Goal: Task Accomplishment & Management: Complete application form

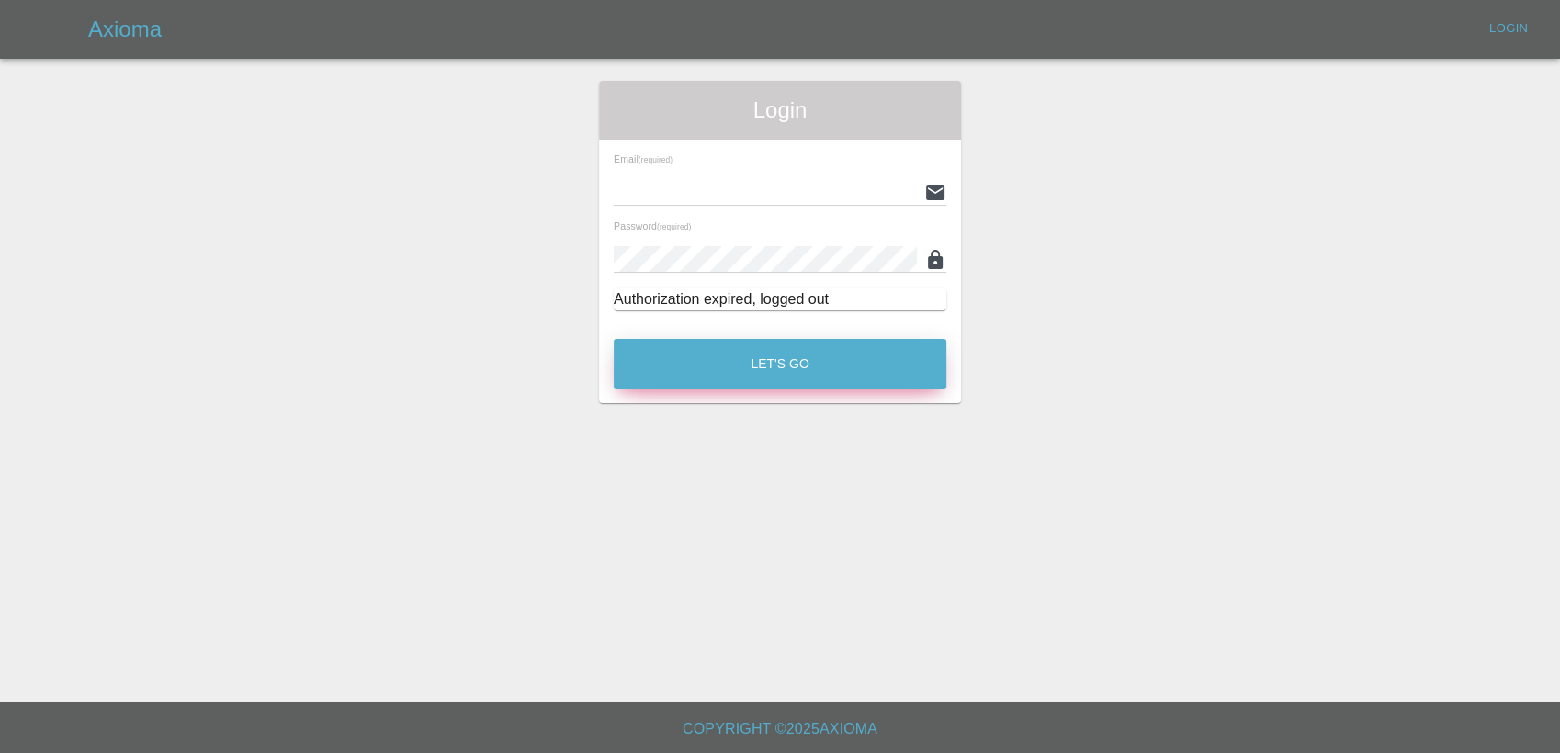
type input "[PERSON_NAME][EMAIL_ADDRESS][PERSON_NAME][DOMAIN_NAME]"
click at [768, 368] on button "Let's Go" at bounding box center [780, 364] width 332 height 51
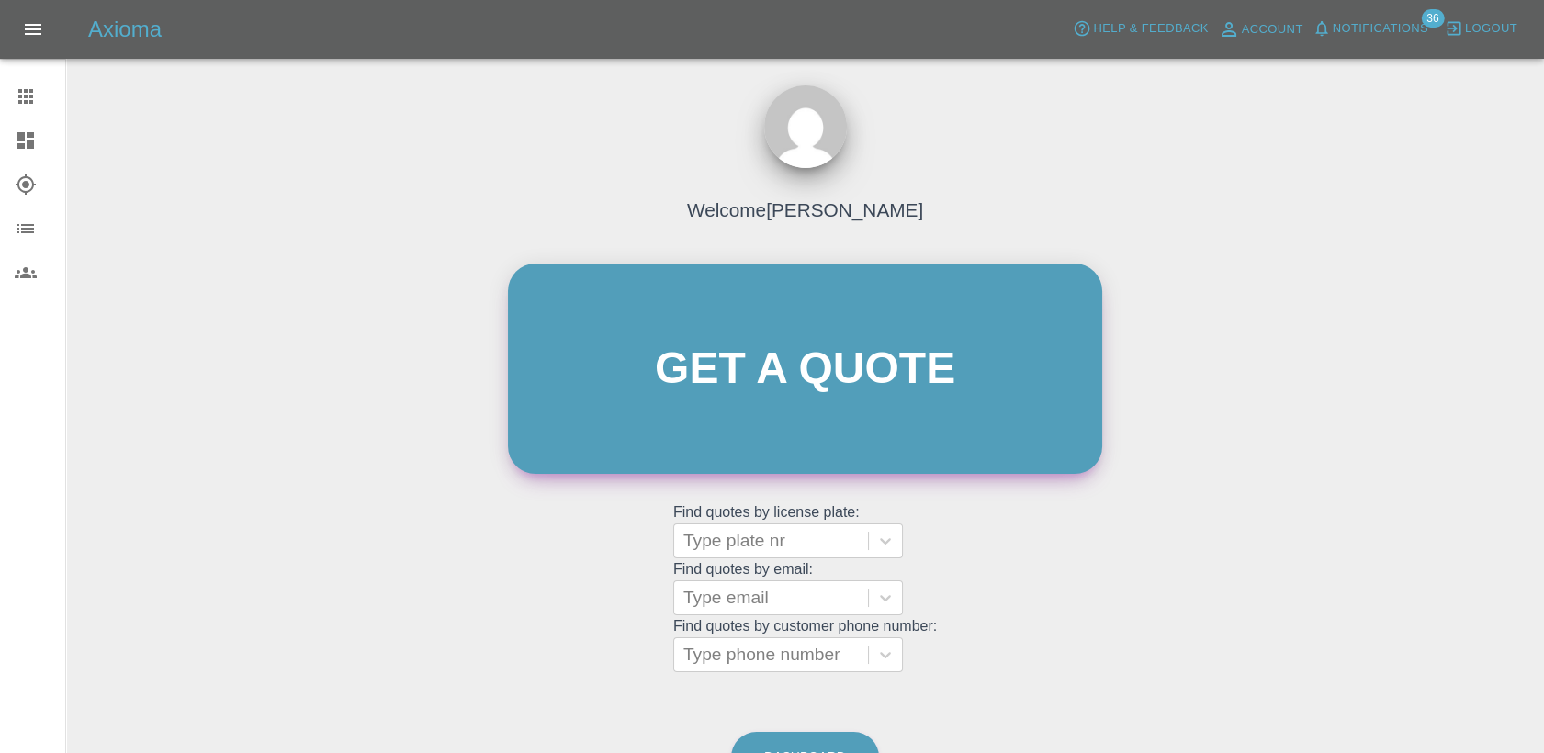
click at [812, 350] on link "Get a quote" at bounding box center [805, 369] width 594 height 210
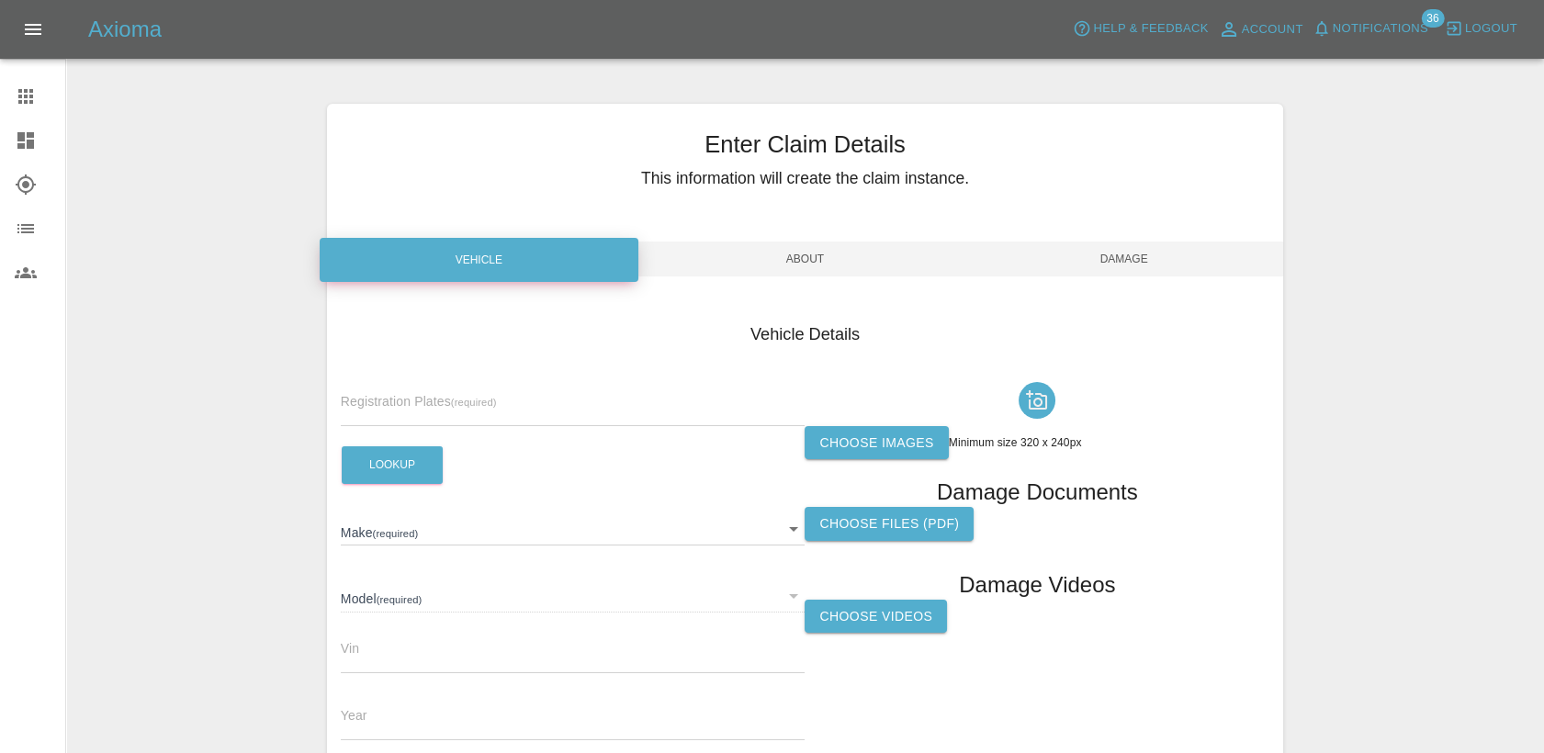
click at [441, 401] on input "text" at bounding box center [573, 413] width 465 height 27
paste input "DW25GCV"
type input "DW25GCV"
drag, startPoint x: 411, startPoint y: 461, endPoint x: 423, endPoint y: 465, distance: 12.5
click at [410, 461] on button "Lookup" at bounding box center [392, 465] width 101 height 38
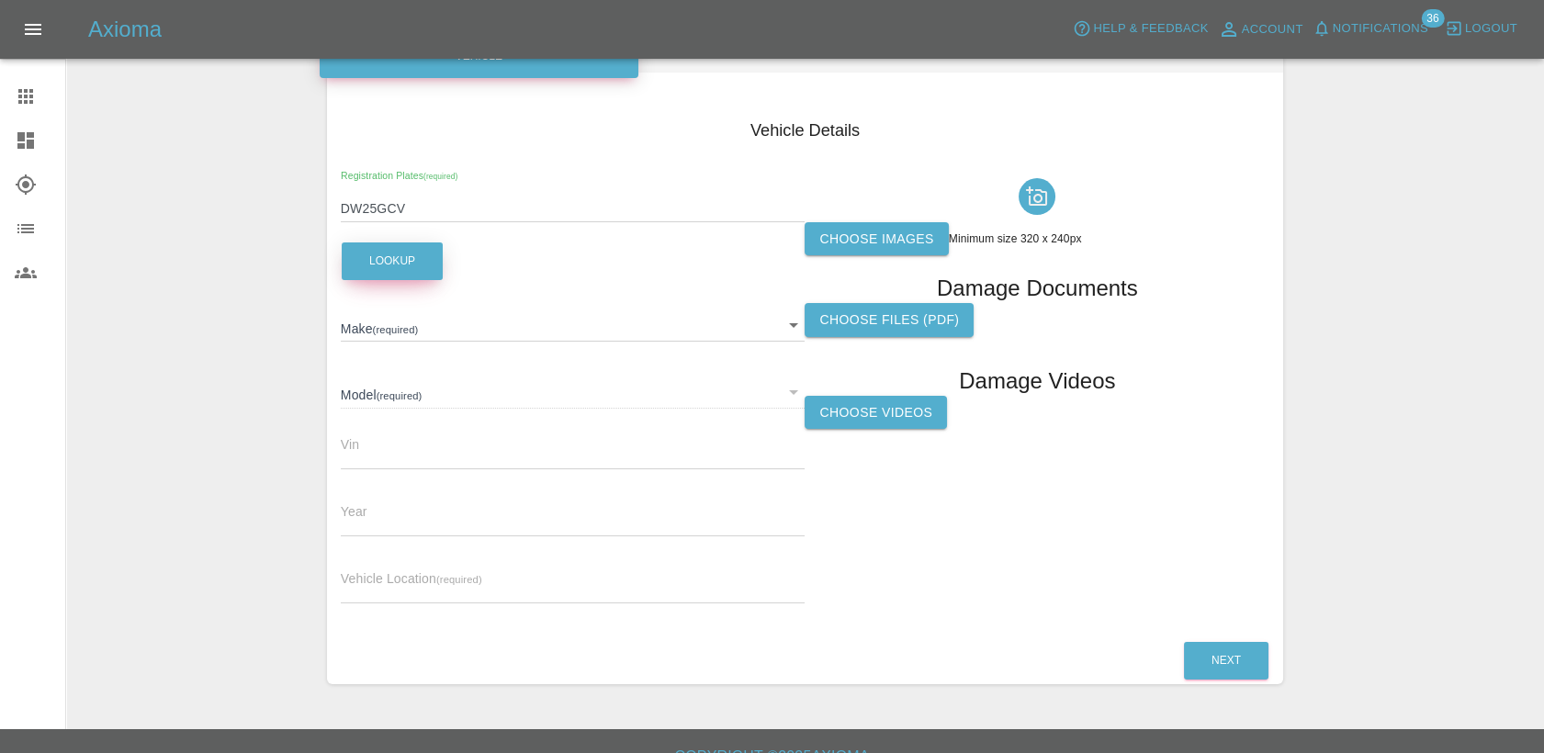
scroll to position [102, 0]
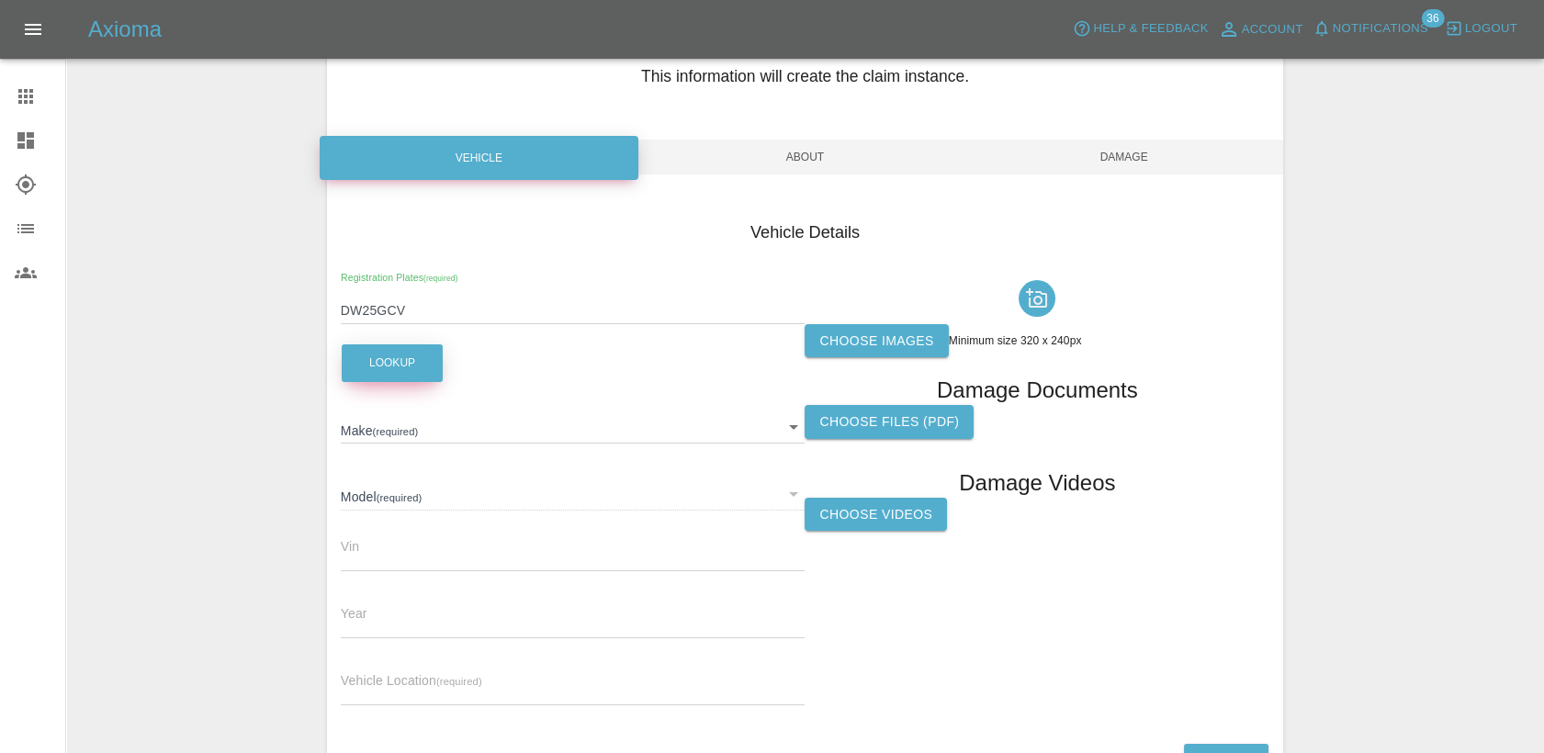
type input "OMODA"
type input "E5 NOBLE"
type input "[US_VEHICLE_IDENTIFICATION_NUMBER]"
type input "2025"
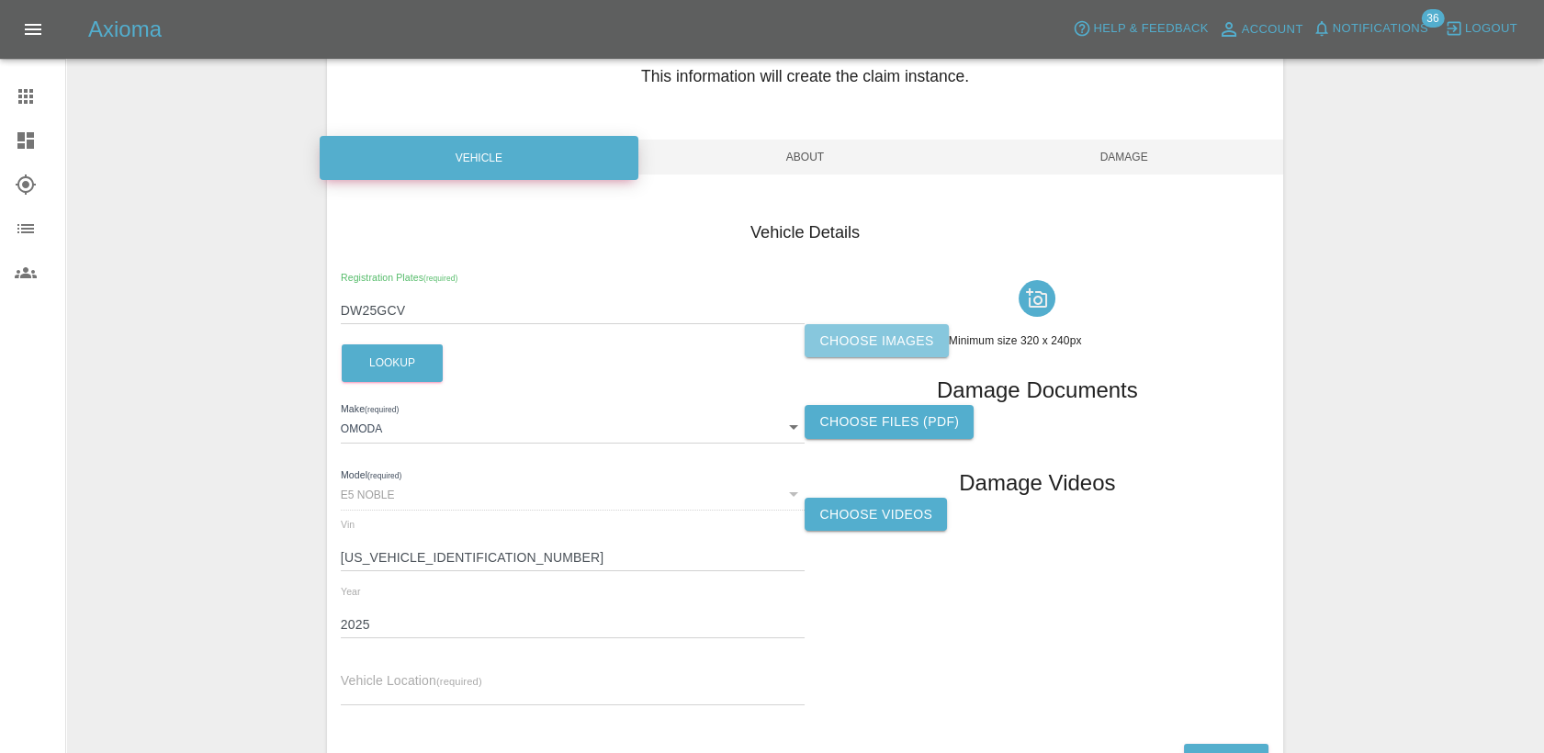
click at [880, 344] on label "Choose images" at bounding box center [876, 341] width 143 height 34
click at [0, 0] on input "Choose images" at bounding box center [0, 0] width 0 height 0
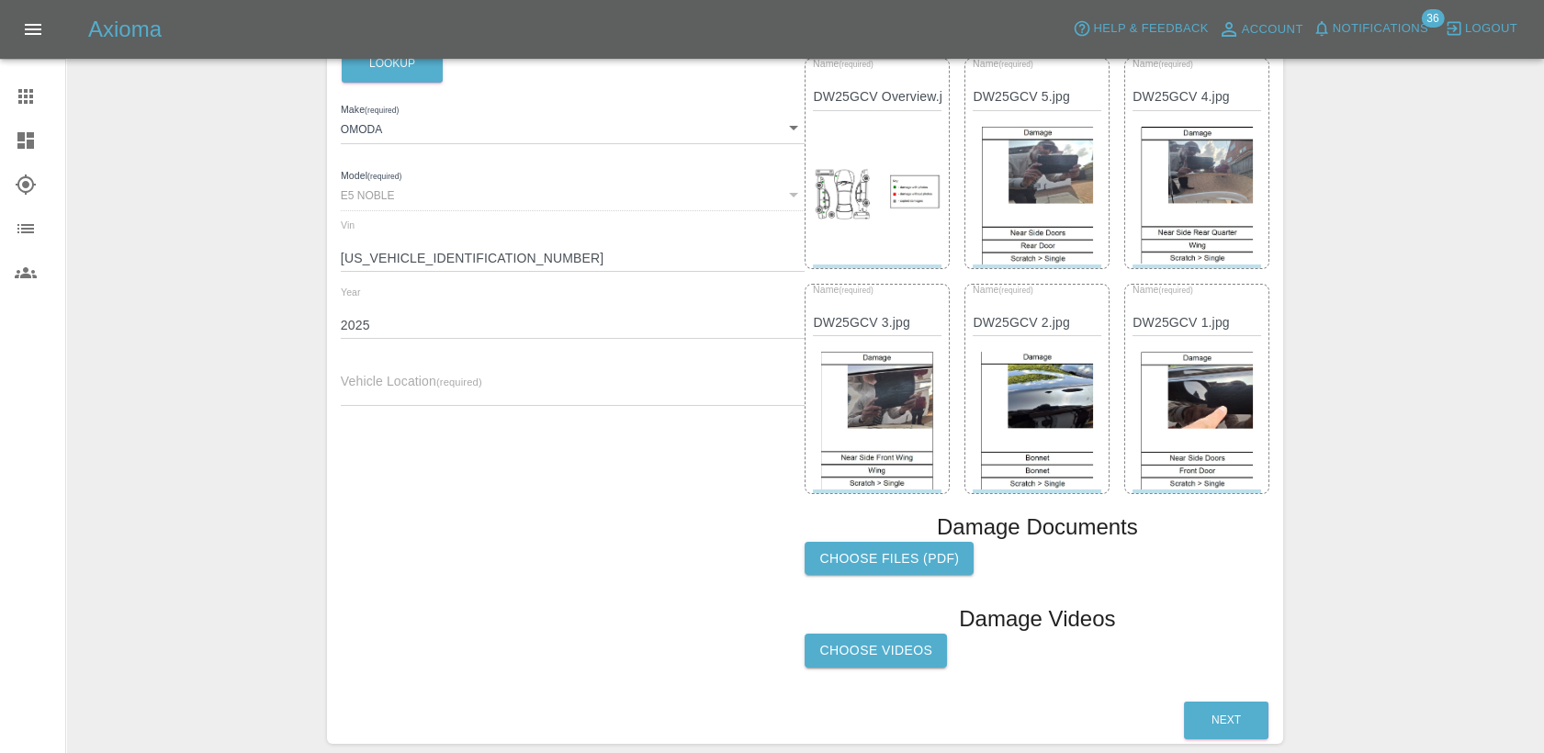
scroll to position [408, 0]
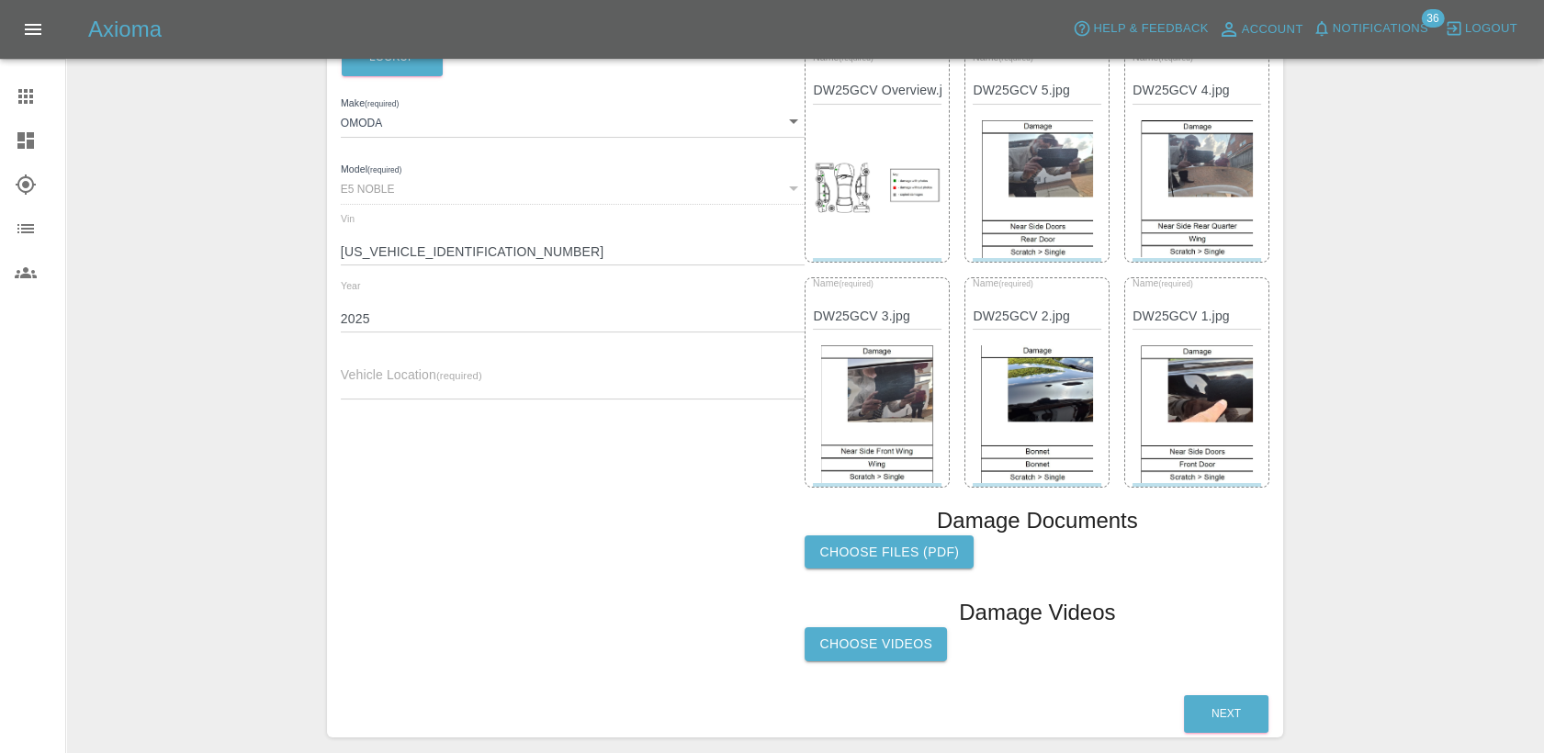
click at [429, 386] on input "text" at bounding box center [573, 386] width 465 height 27
paste input "[STREET_ADDRESS][PERSON_NAME]"
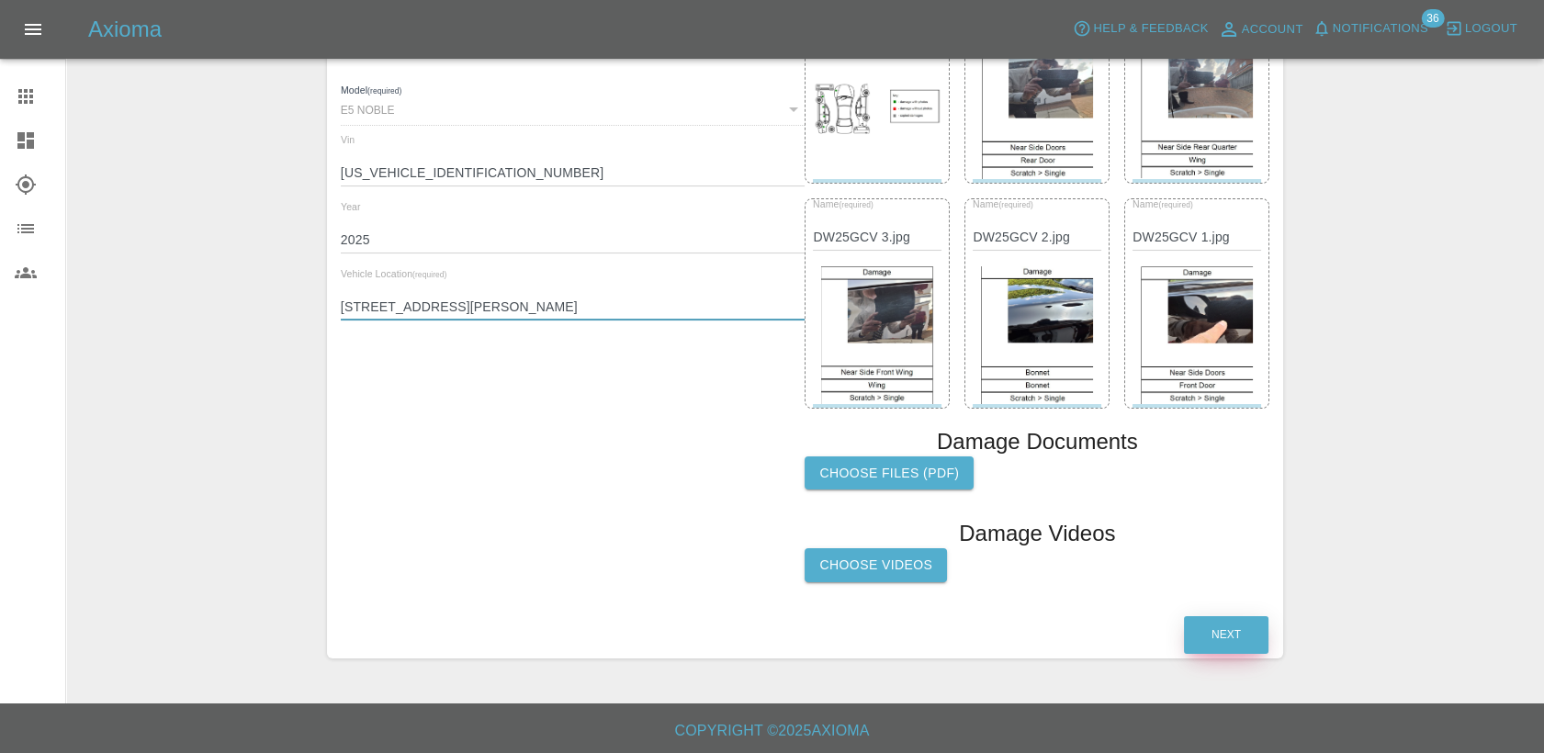
type input "[STREET_ADDRESS][PERSON_NAME]"
click at [1234, 631] on button "Next" at bounding box center [1226, 635] width 85 height 38
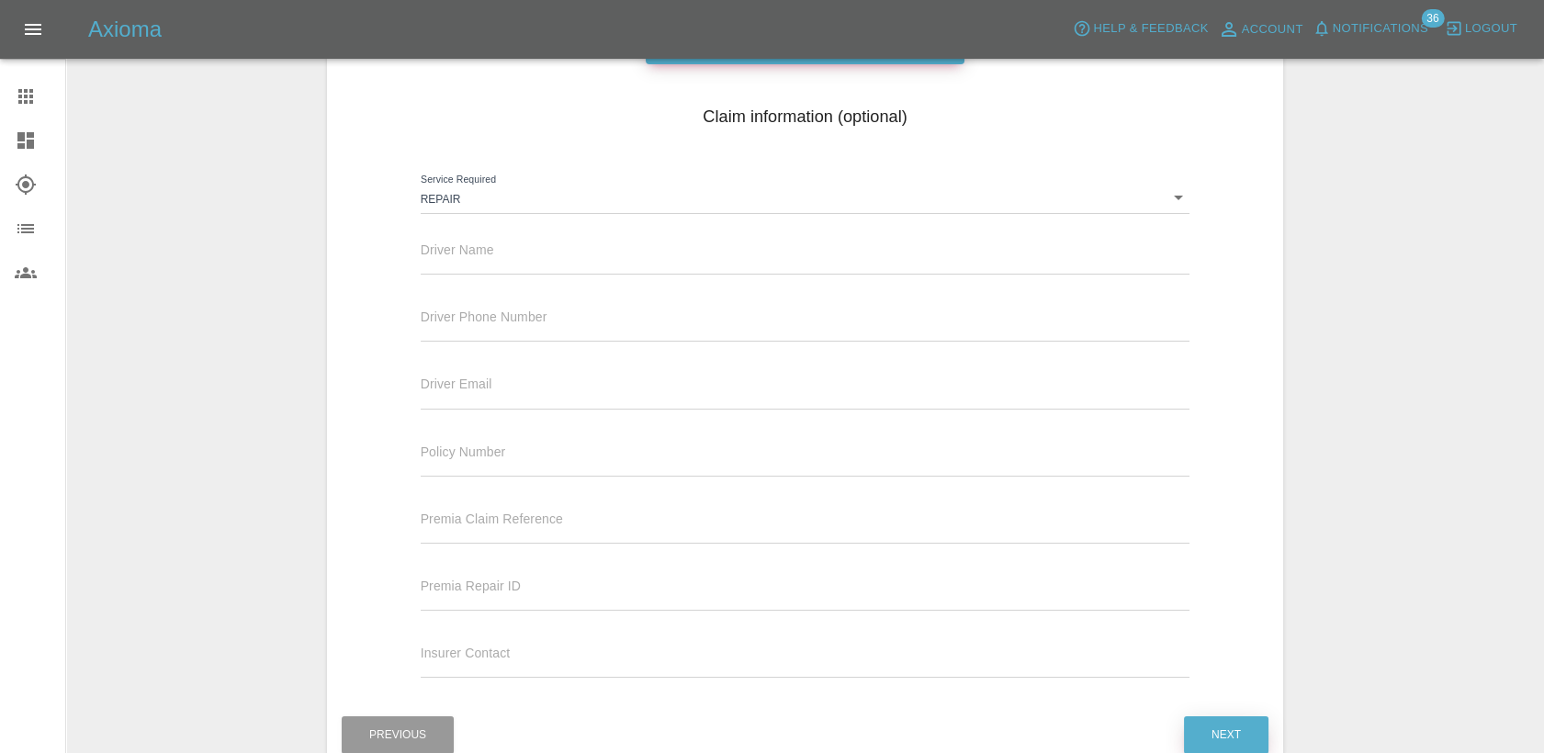
scroll to position [217, 0]
click at [459, 265] on input "text" at bounding box center [806, 262] width 770 height 27
paste input "[PERSON_NAME]"
type input "[PERSON_NAME]"
click at [518, 331] on input "text" at bounding box center [806, 329] width 770 height 27
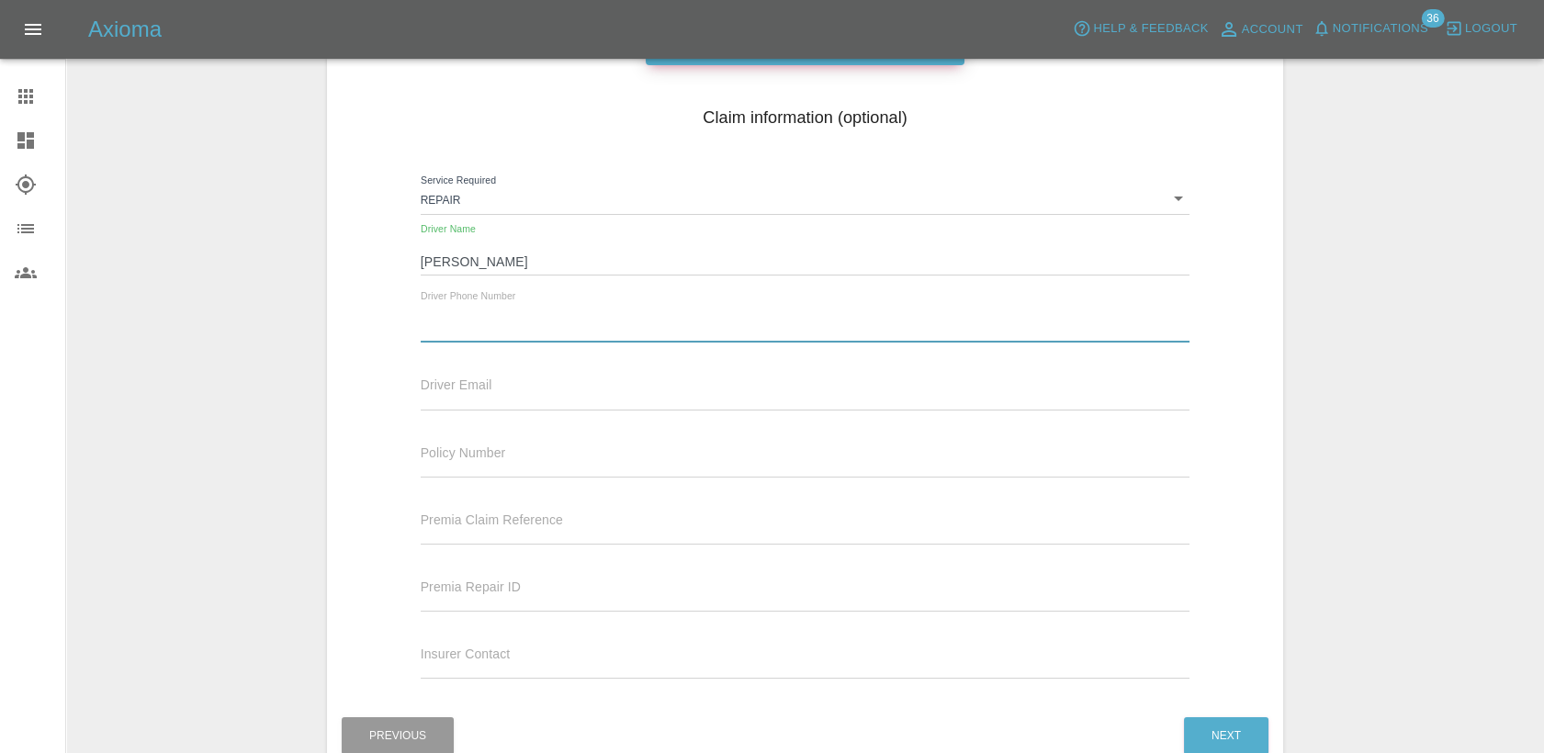
paste input "07775912586"
type input "07775912586"
click at [1234, 733] on button "Next" at bounding box center [1226, 736] width 85 height 38
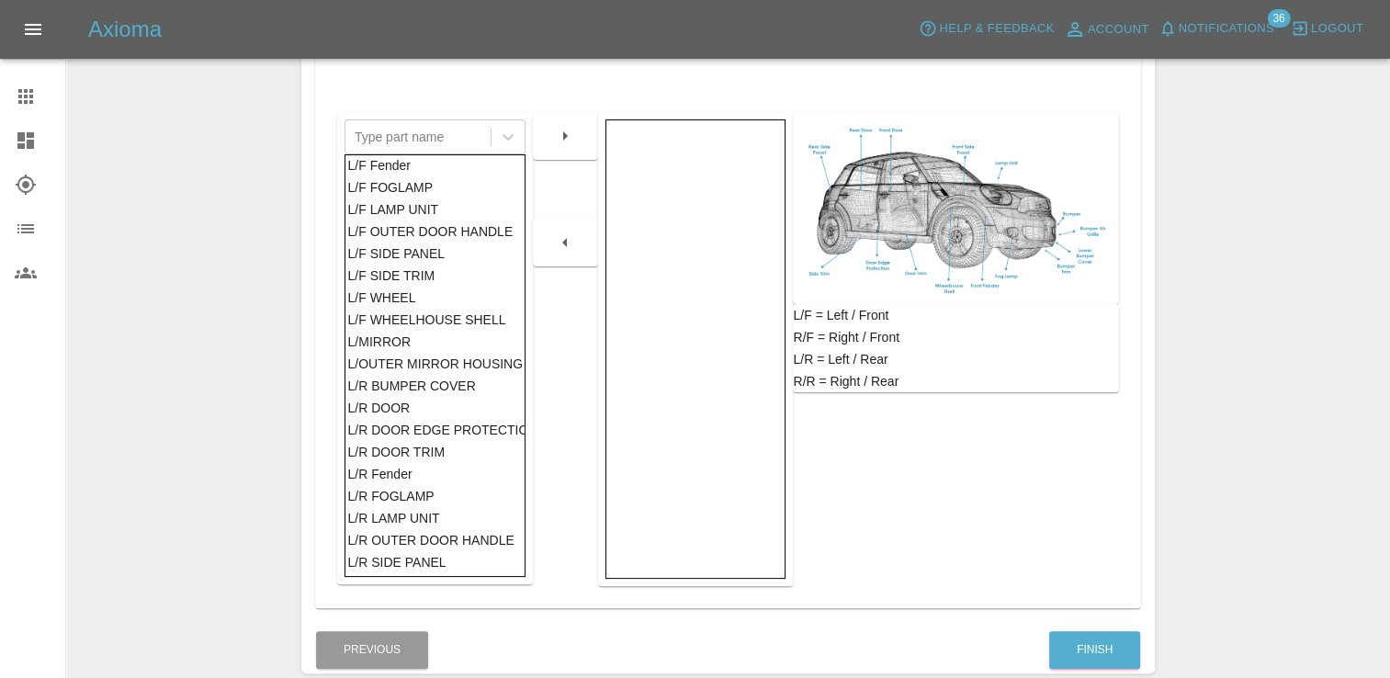
scroll to position [276, 0]
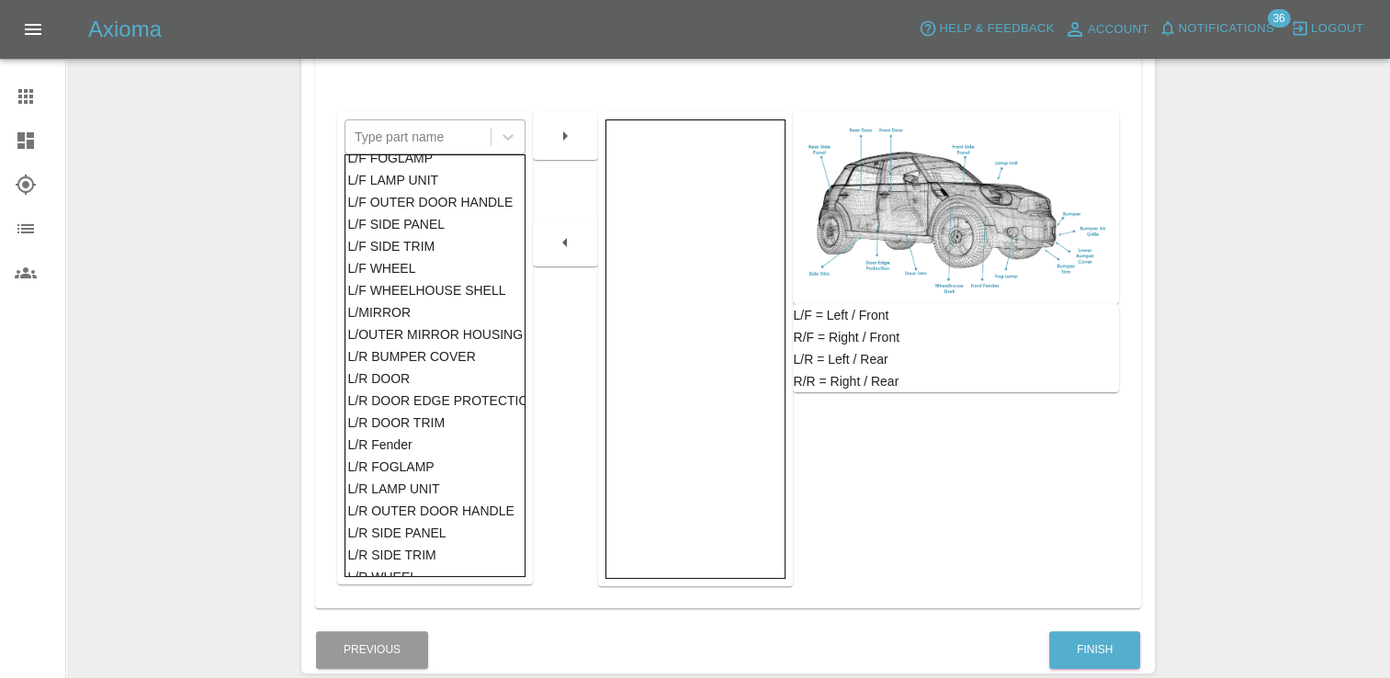
click at [417, 133] on div at bounding box center [418, 137] width 127 height 26
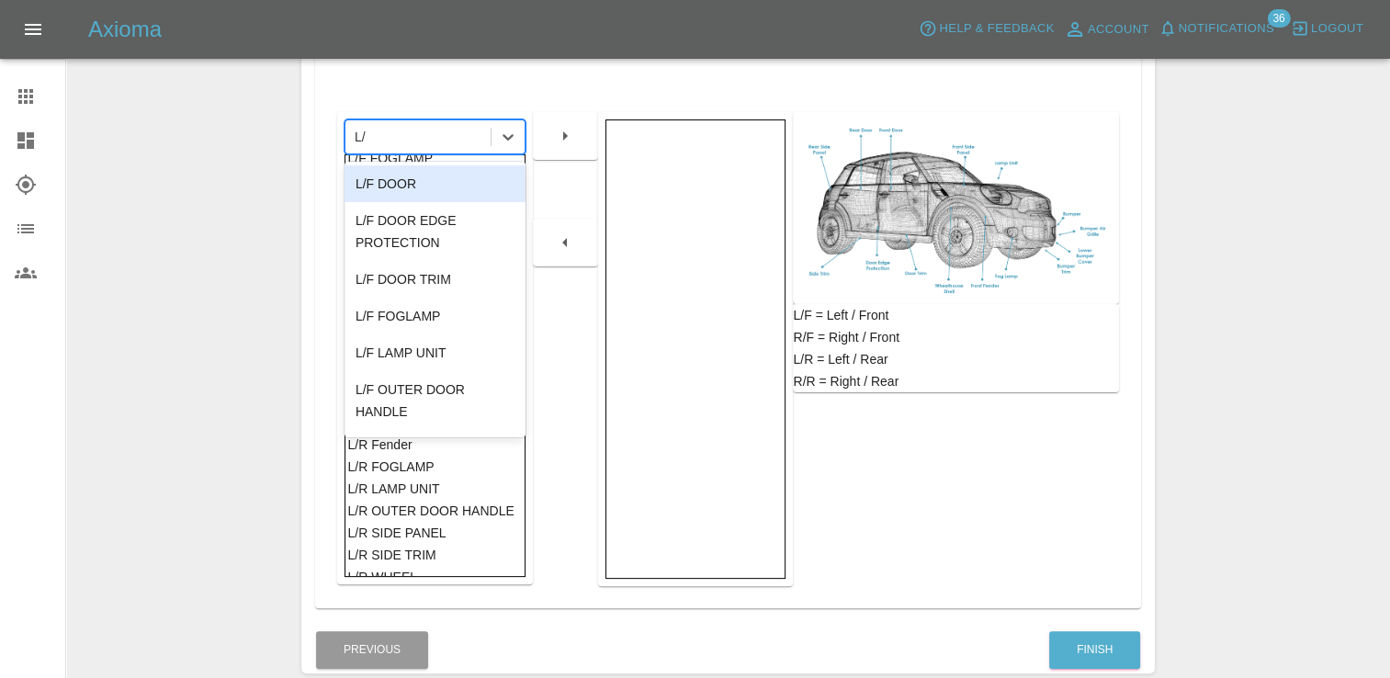
type input "L/F"
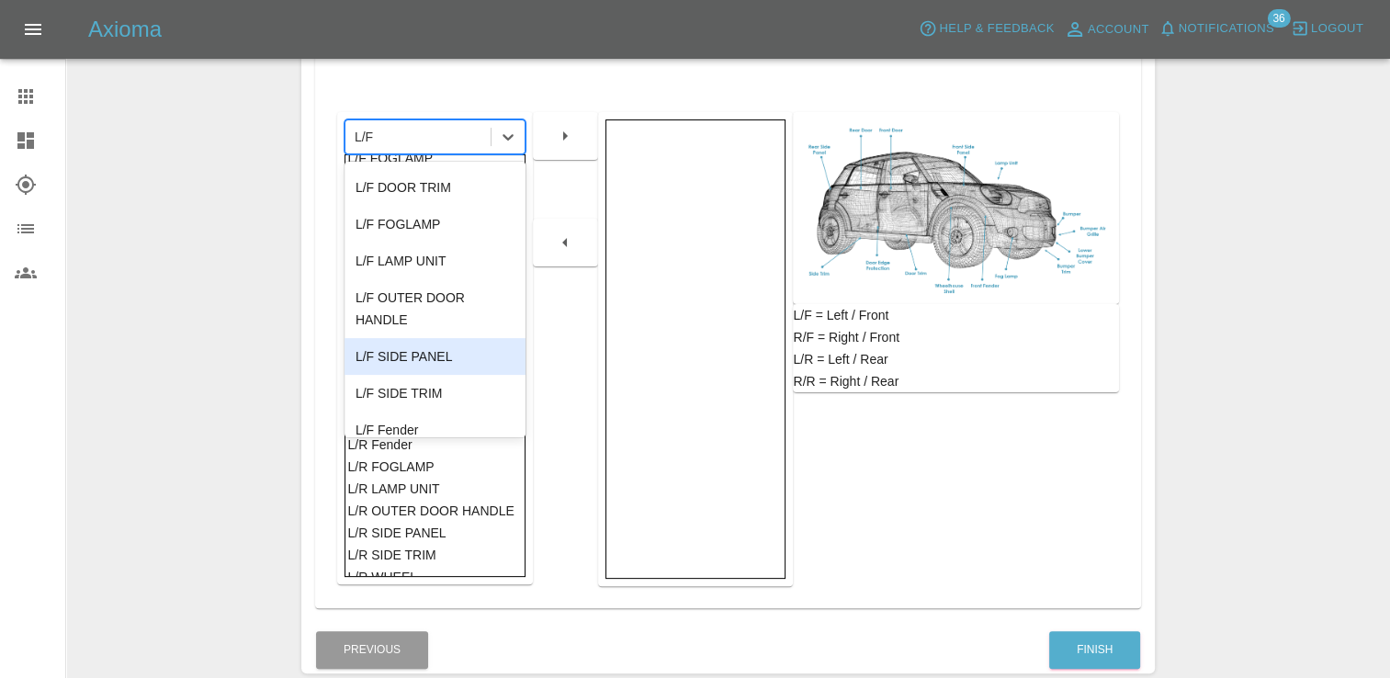
scroll to position [180, 0]
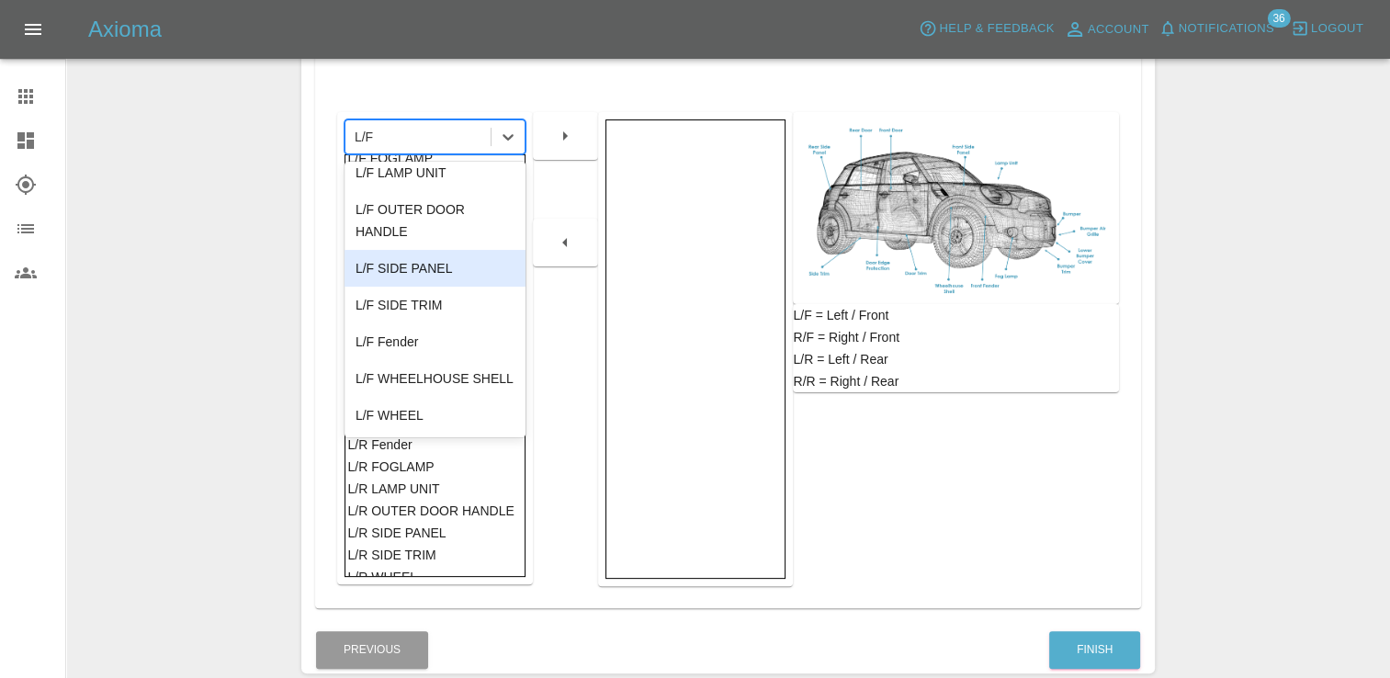
click at [432, 275] on div "L/F SIDE PANEL" at bounding box center [434, 268] width 181 height 37
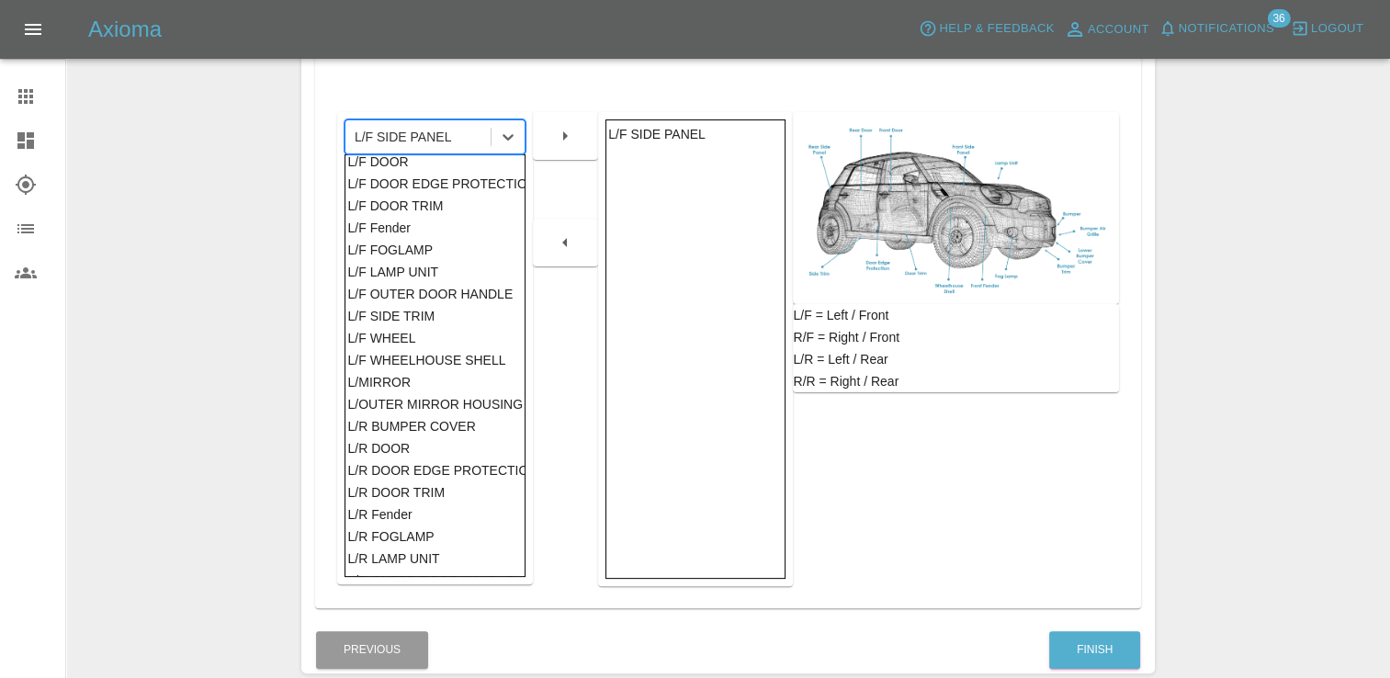
scroll to position [92, 0]
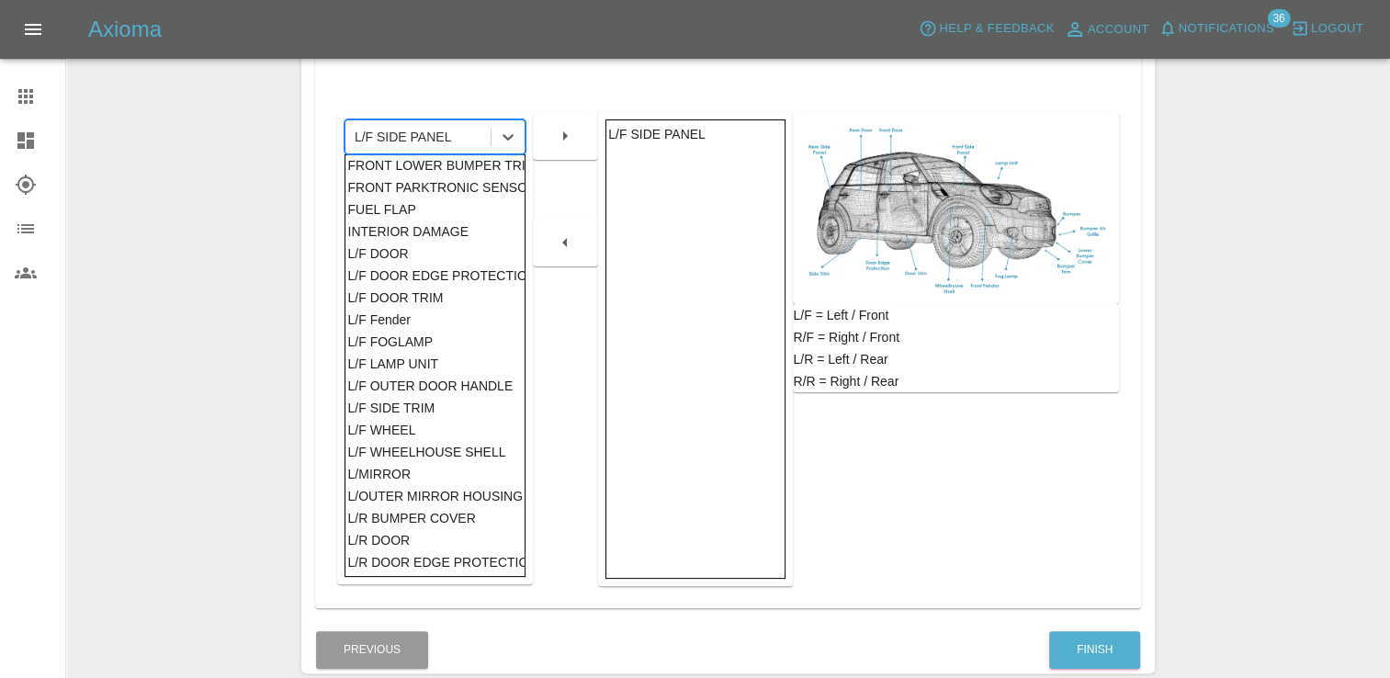
click at [388, 252] on div "L/F DOOR" at bounding box center [434, 253] width 175 height 22
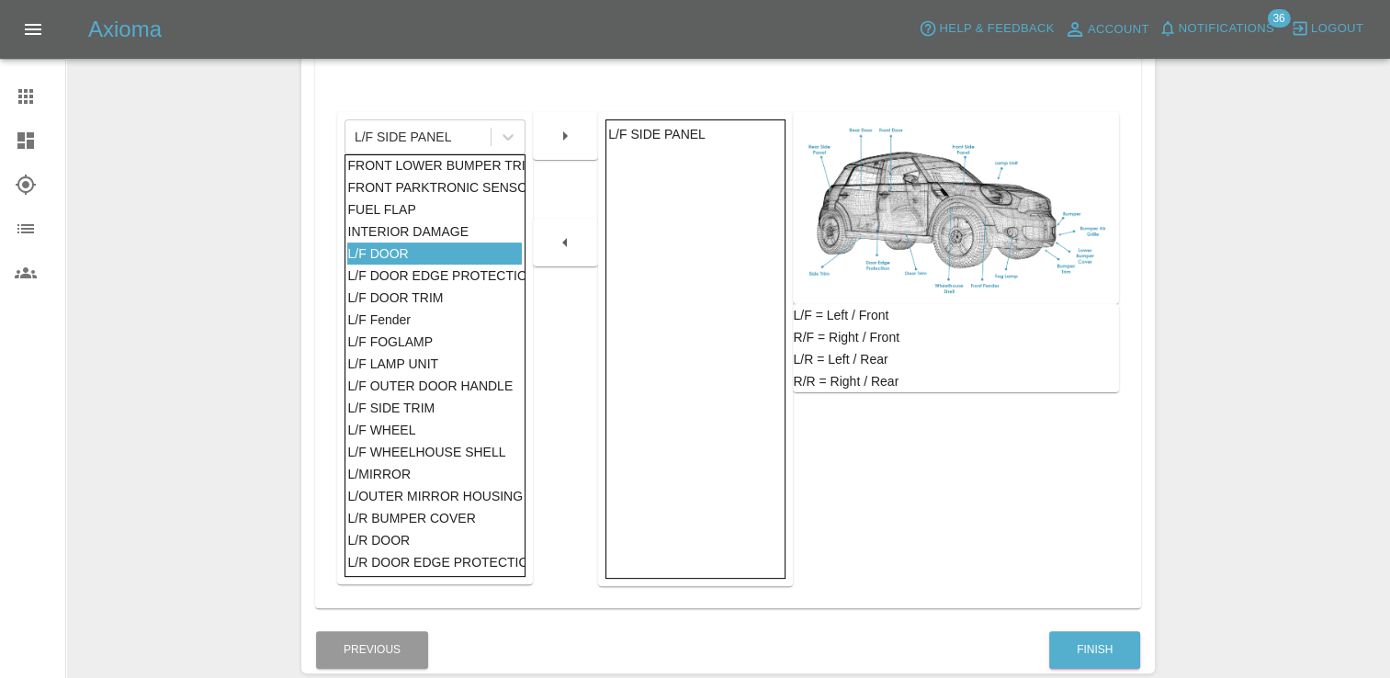
click at [562, 141] on icon "button" at bounding box center [565, 136] width 22 height 22
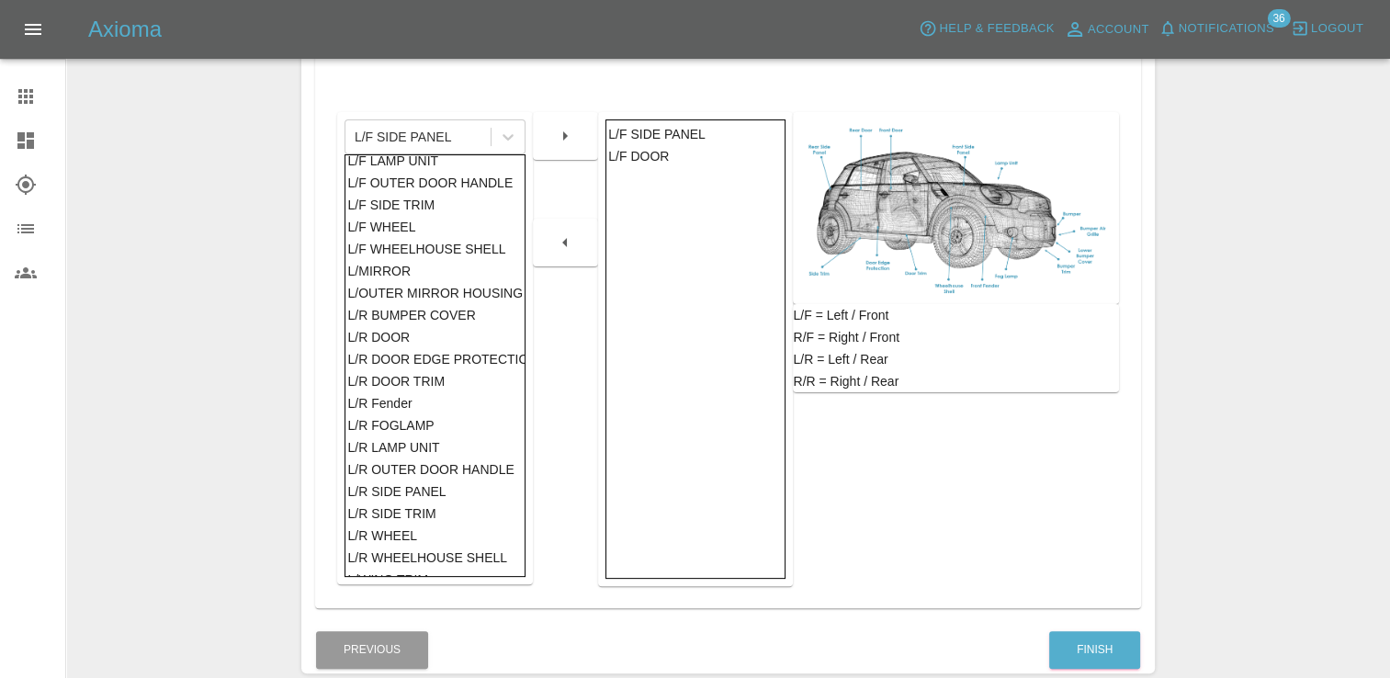
scroll to position [276, 0]
click at [393, 333] on div "L/R DOOR" at bounding box center [434, 334] width 175 height 22
click at [563, 131] on icon "button" at bounding box center [565, 135] width 5 height 9
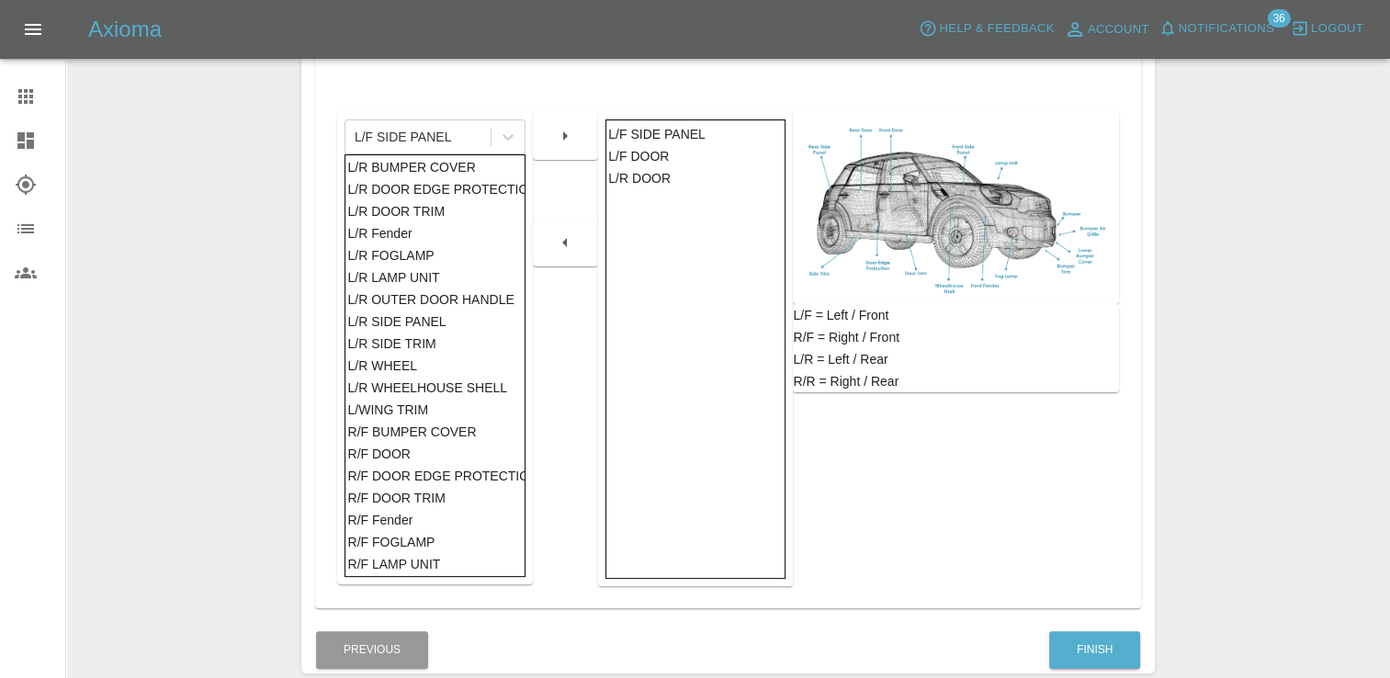
scroll to position [459, 0]
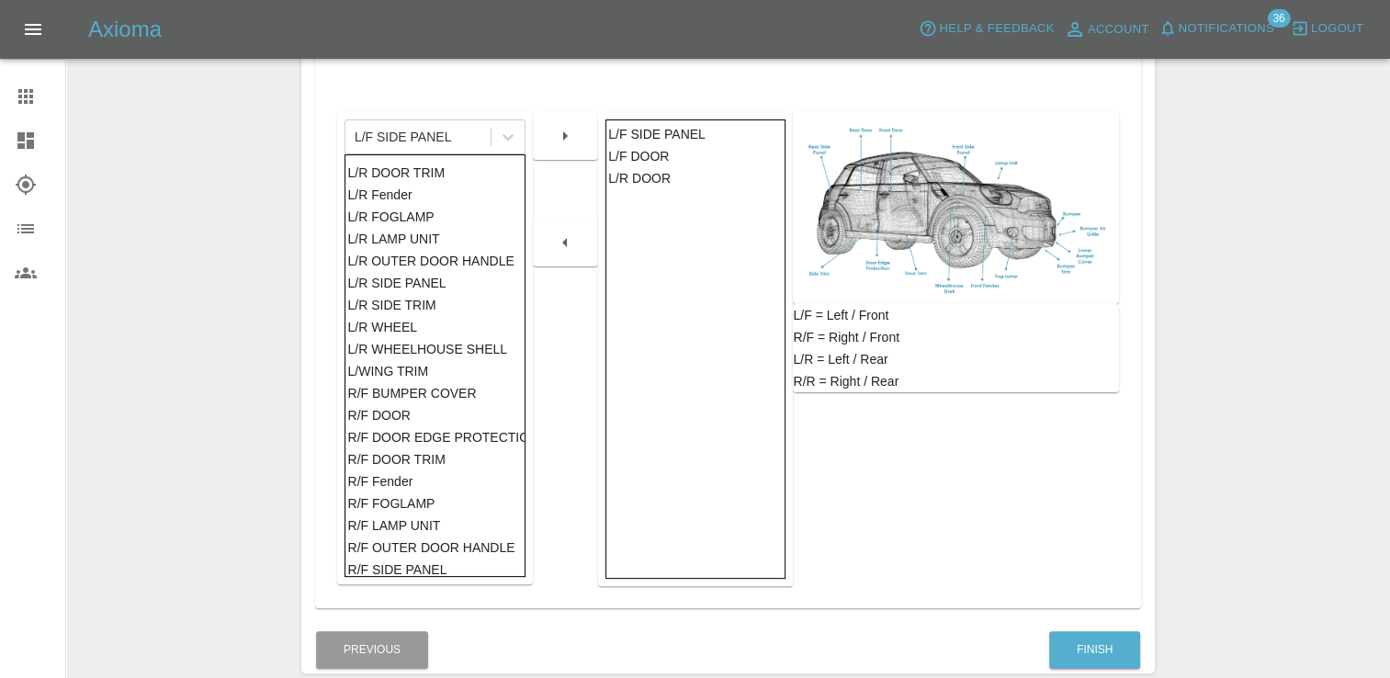
click at [407, 283] on div "L/R SIDE PANEL" at bounding box center [434, 283] width 175 height 22
click at [580, 134] on button "button" at bounding box center [564, 135] width 59 height 33
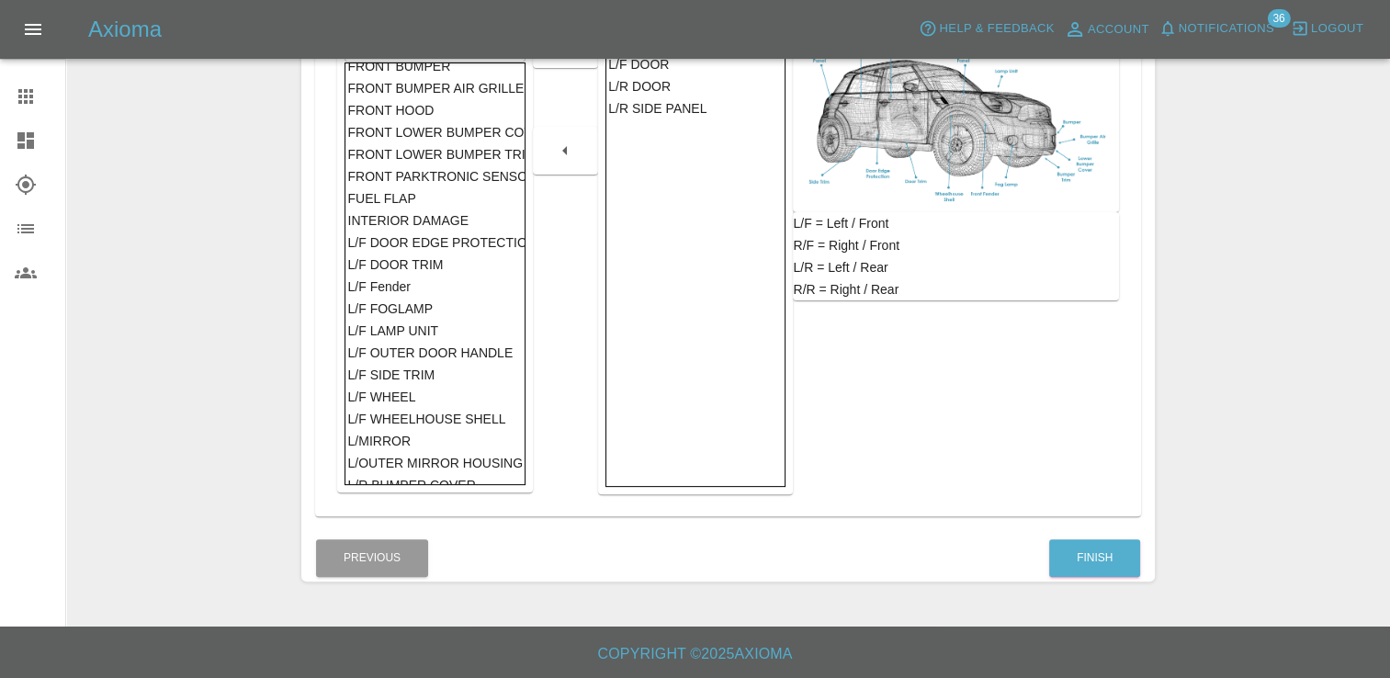
scroll to position [0, 0]
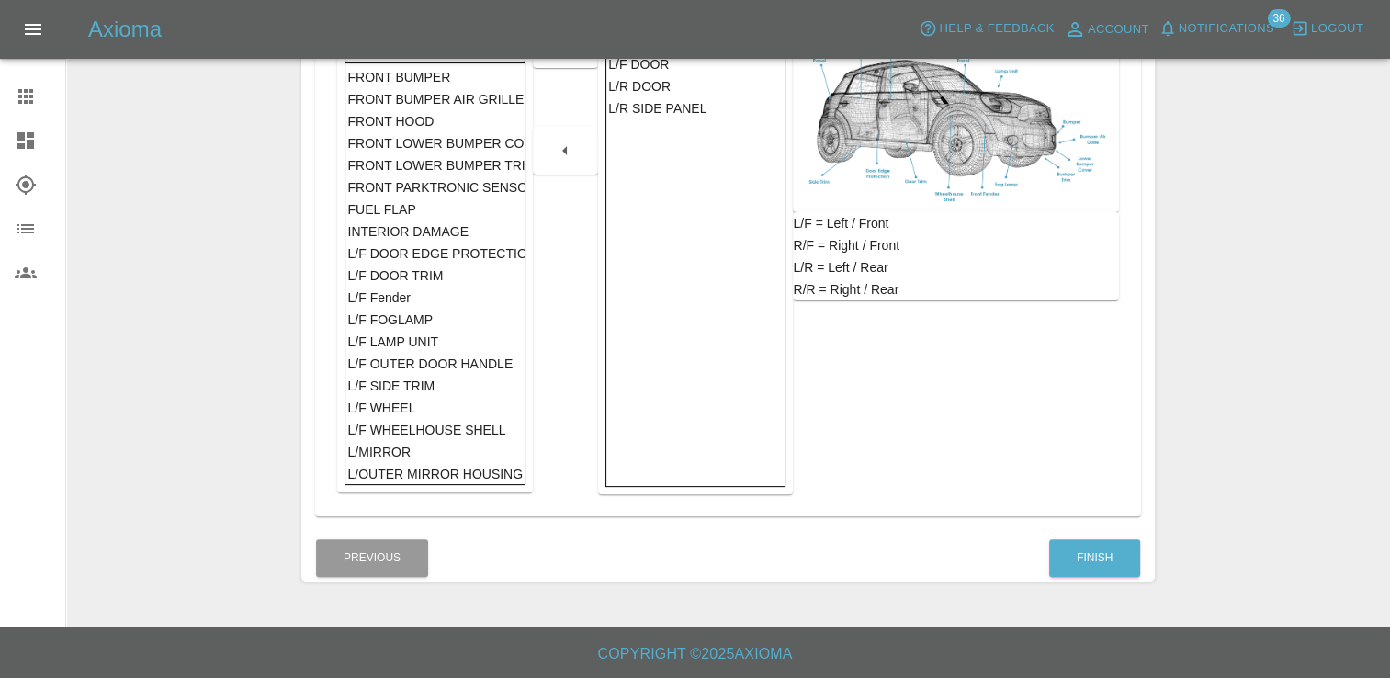
click at [402, 125] on div "FRONT HOOD" at bounding box center [434, 121] width 175 height 22
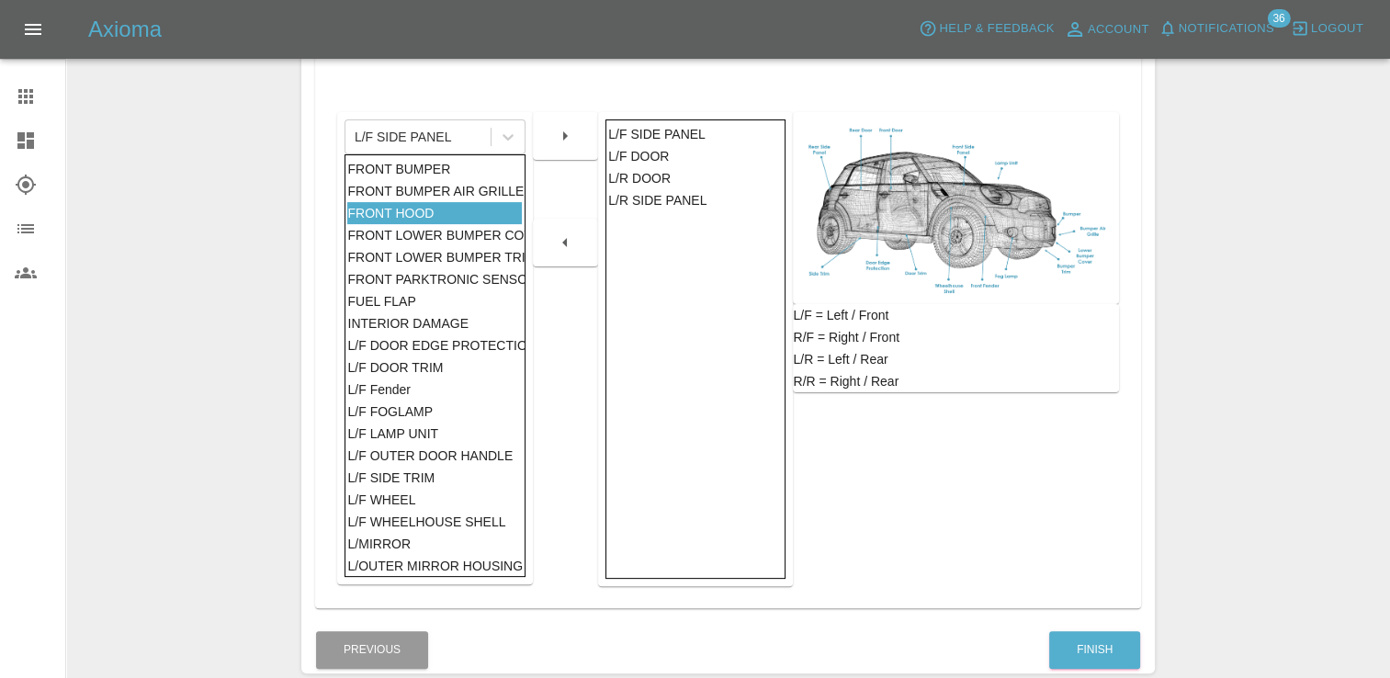
scroll to position [367, 0]
click at [569, 138] on icon "button" at bounding box center [565, 136] width 22 height 22
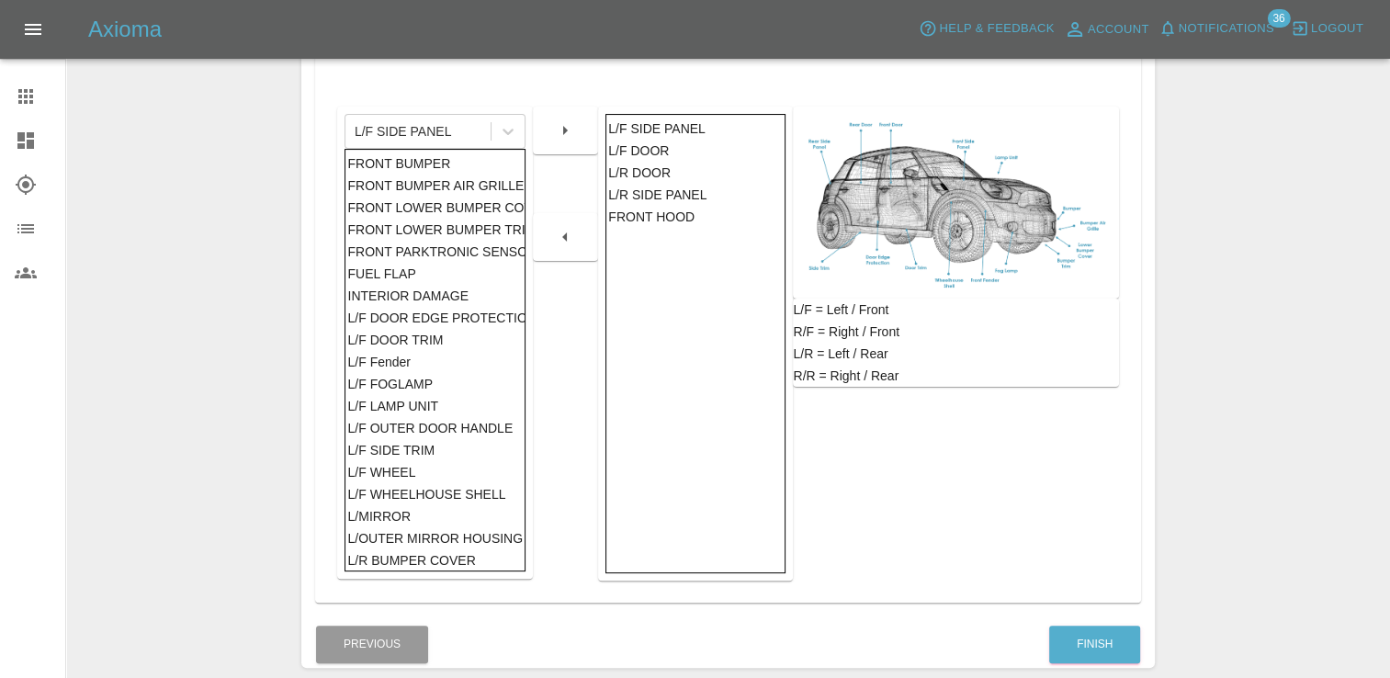
scroll to position [459, 0]
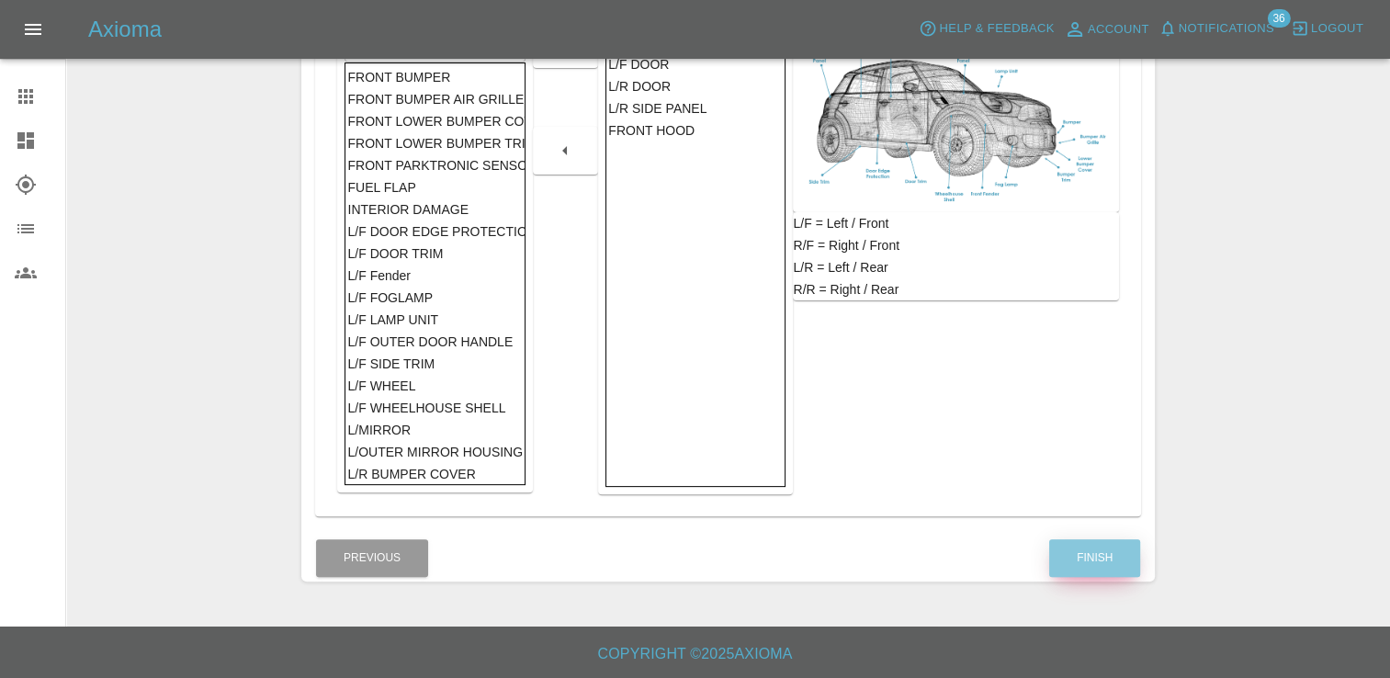
click at [1102, 559] on button "Finish" at bounding box center [1094, 558] width 91 height 38
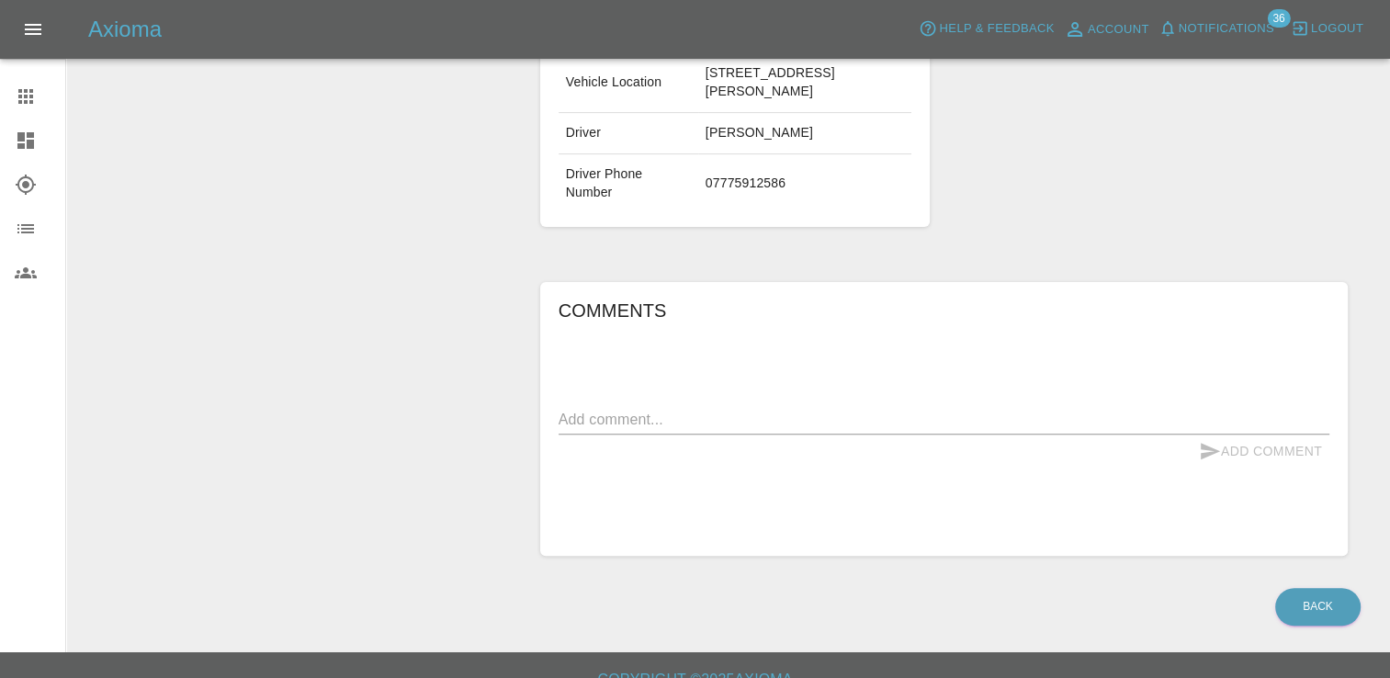
scroll to position [459, 0]
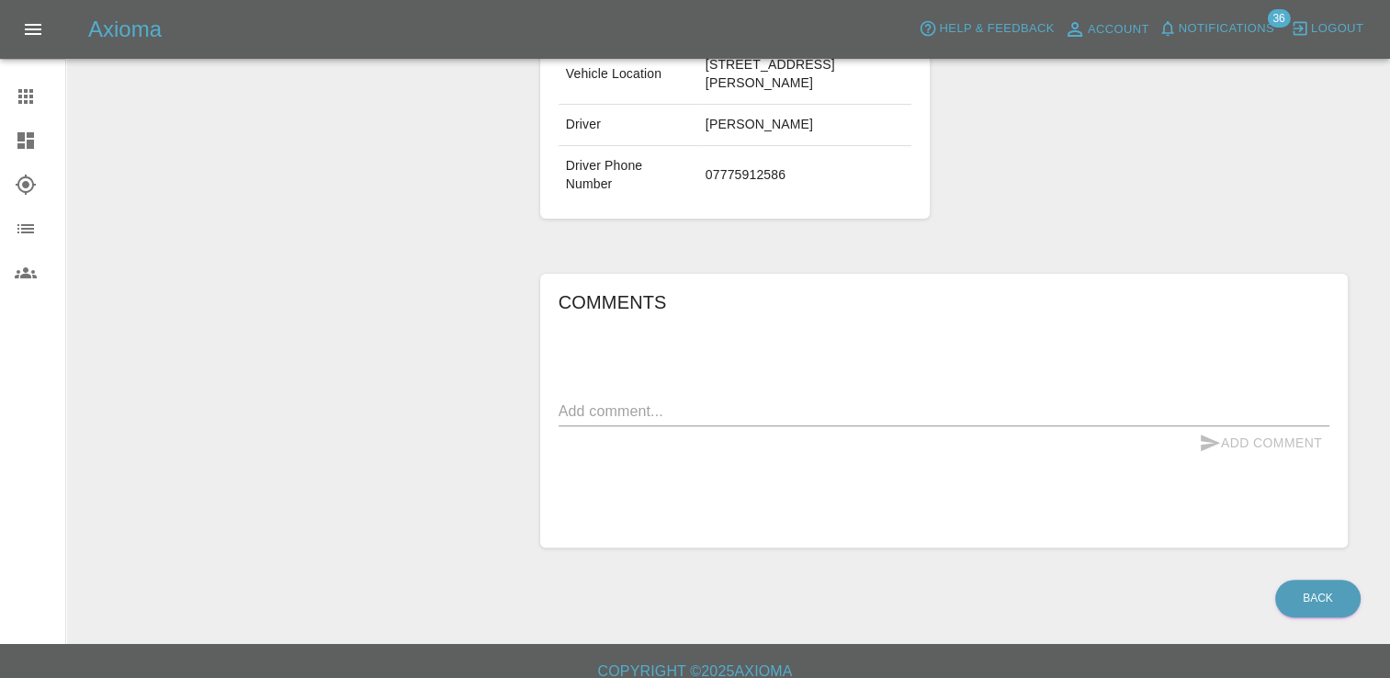
click at [657, 411] on textarea at bounding box center [943, 410] width 771 height 21
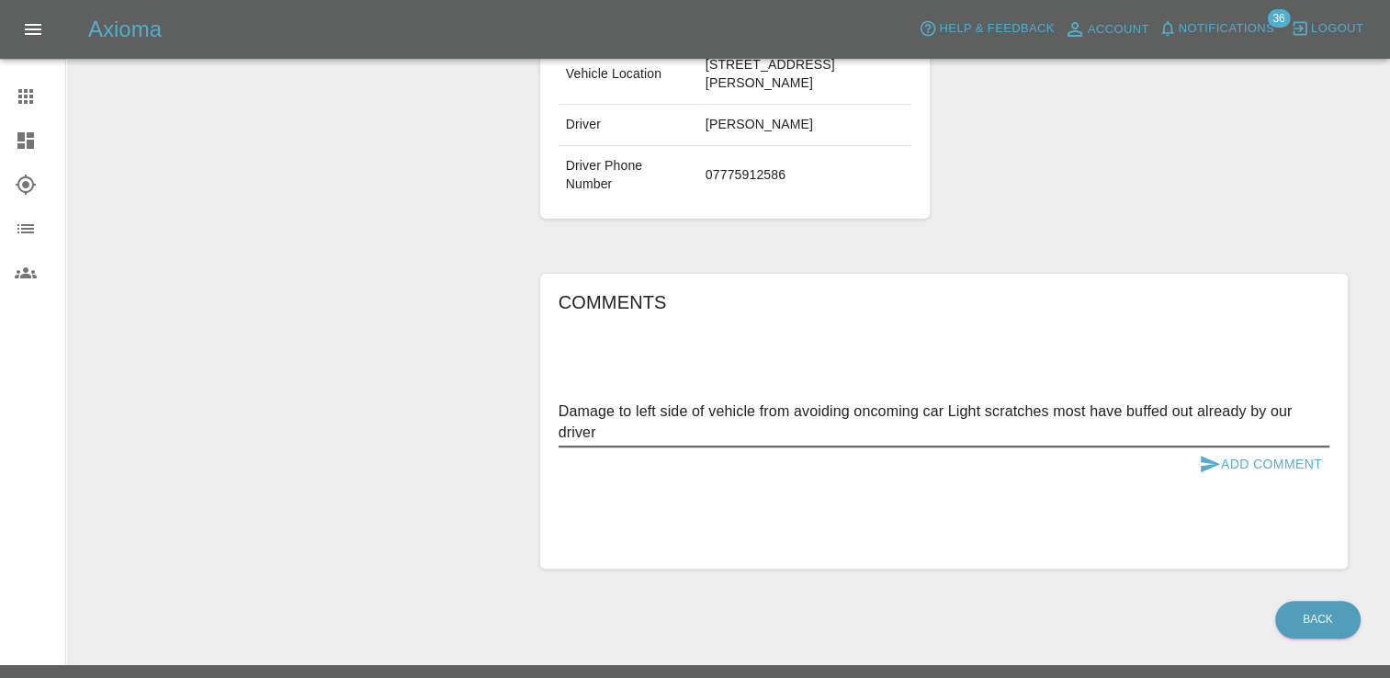
type textarea "Damage to left side of vehicle from avoiding oncoming car Light scratches most …"
click at [1277, 484] on div "Comments Damage to left side of vehicle from avoiding oncoming car Light scratc…" at bounding box center [943, 420] width 771 height 267
click at [1278, 469] on button "Add Comment" at bounding box center [1260, 464] width 138 height 34
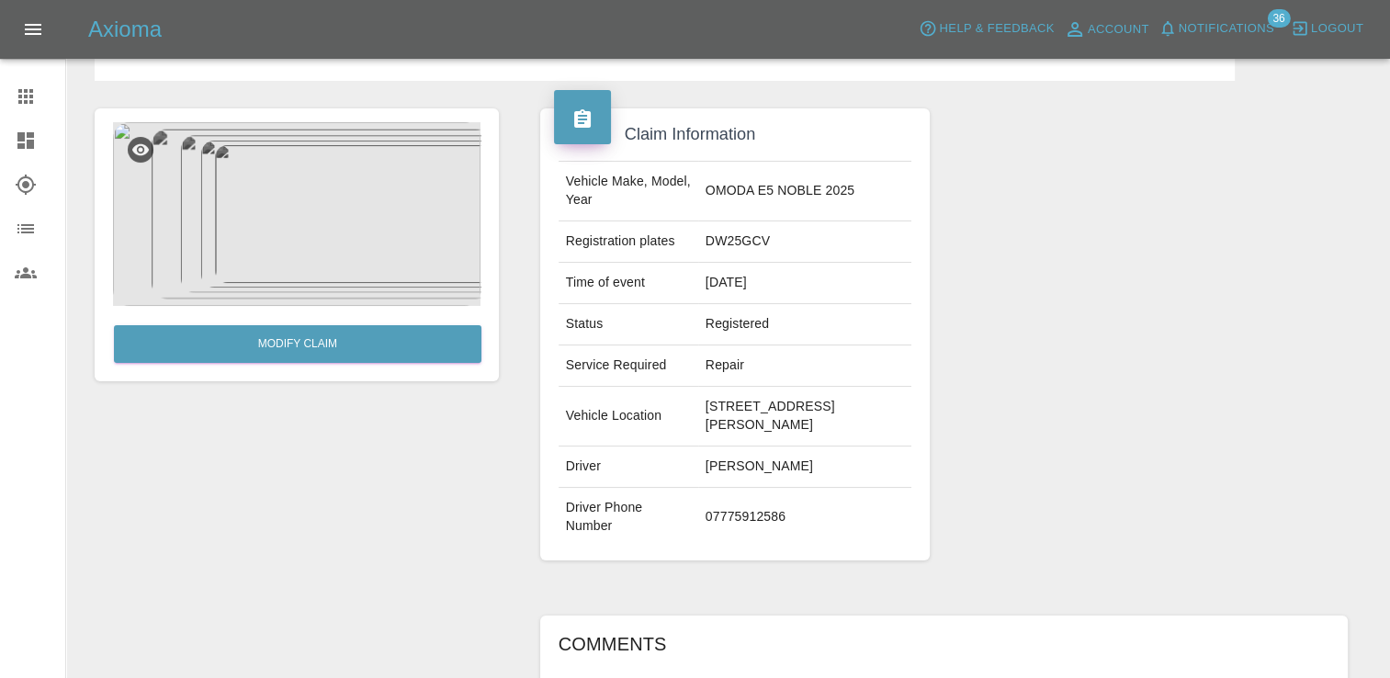
scroll to position [0, 0]
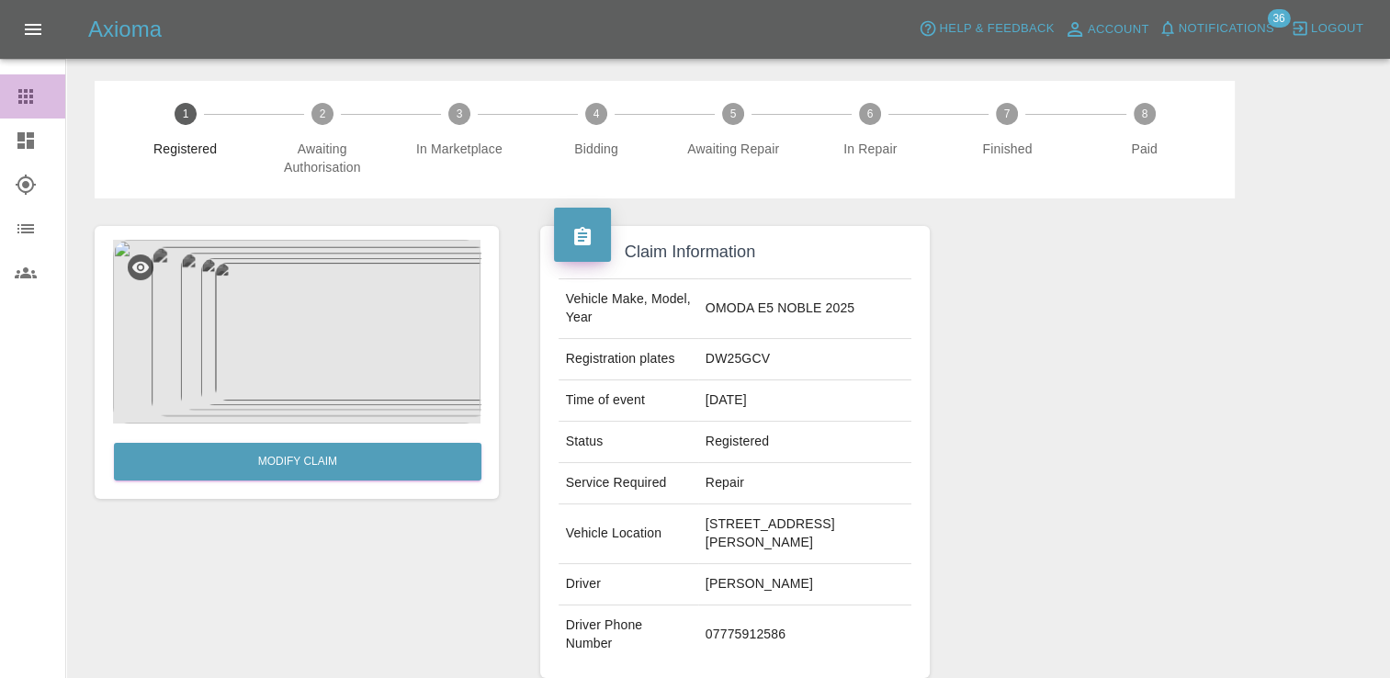
click at [15, 95] on icon at bounding box center [26, 96] width 22 height 22
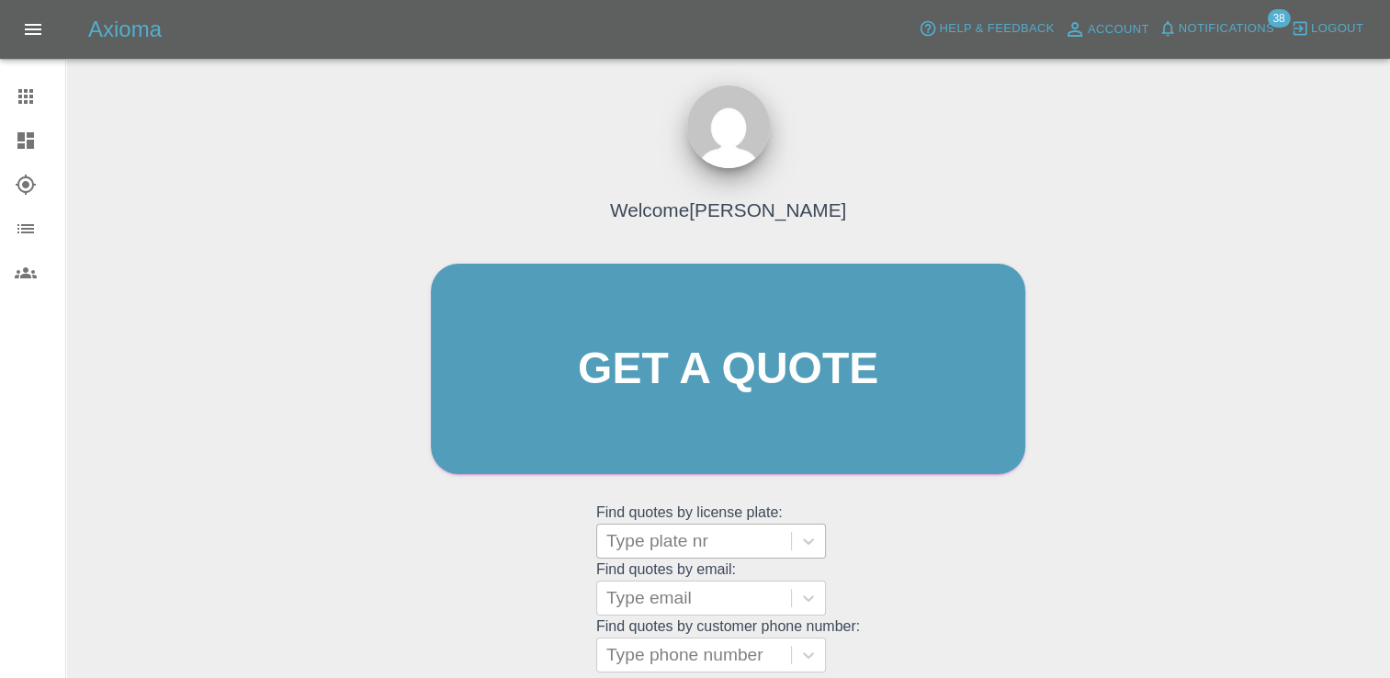
click at [671, 541] on div at bounding box center [693, 541] width 175 height 26
paste input "DP25MVA"
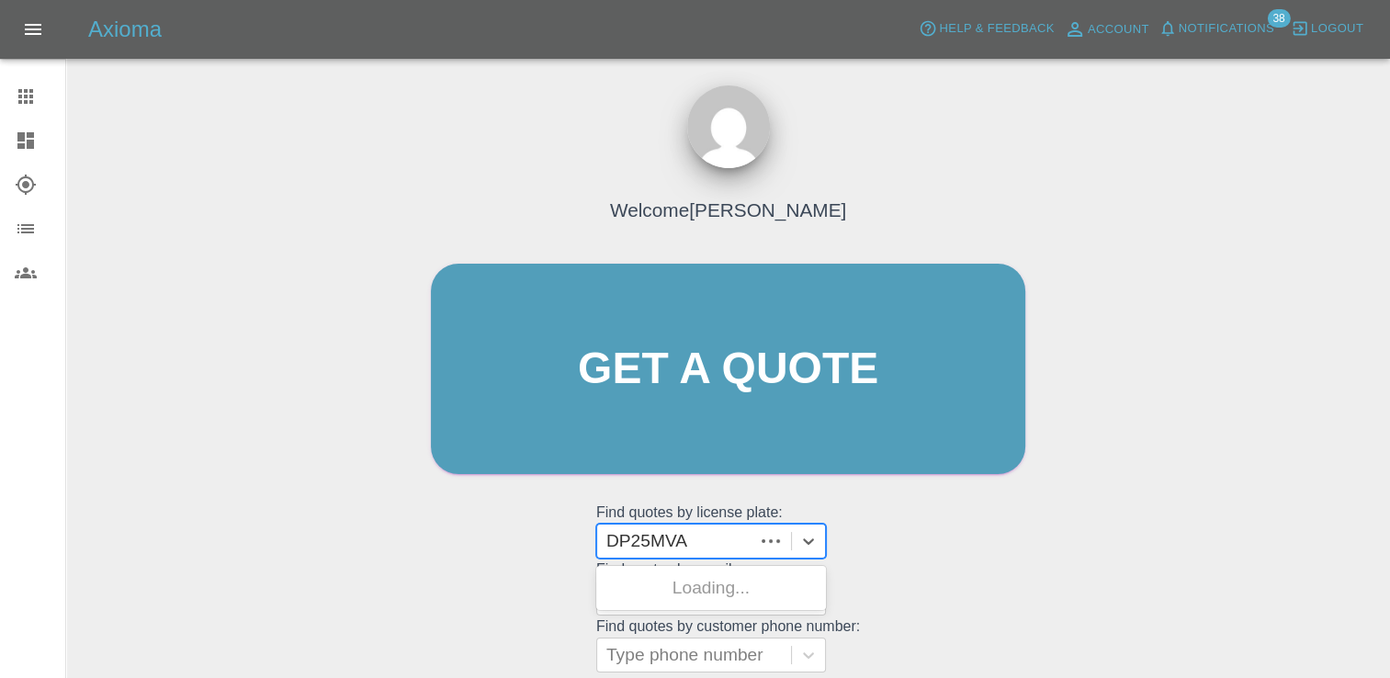
type input "DP25MVA"
click at [661, 582] on div "DP25MVA, Finished" at bounding box center [711, 587] width 230 height 37
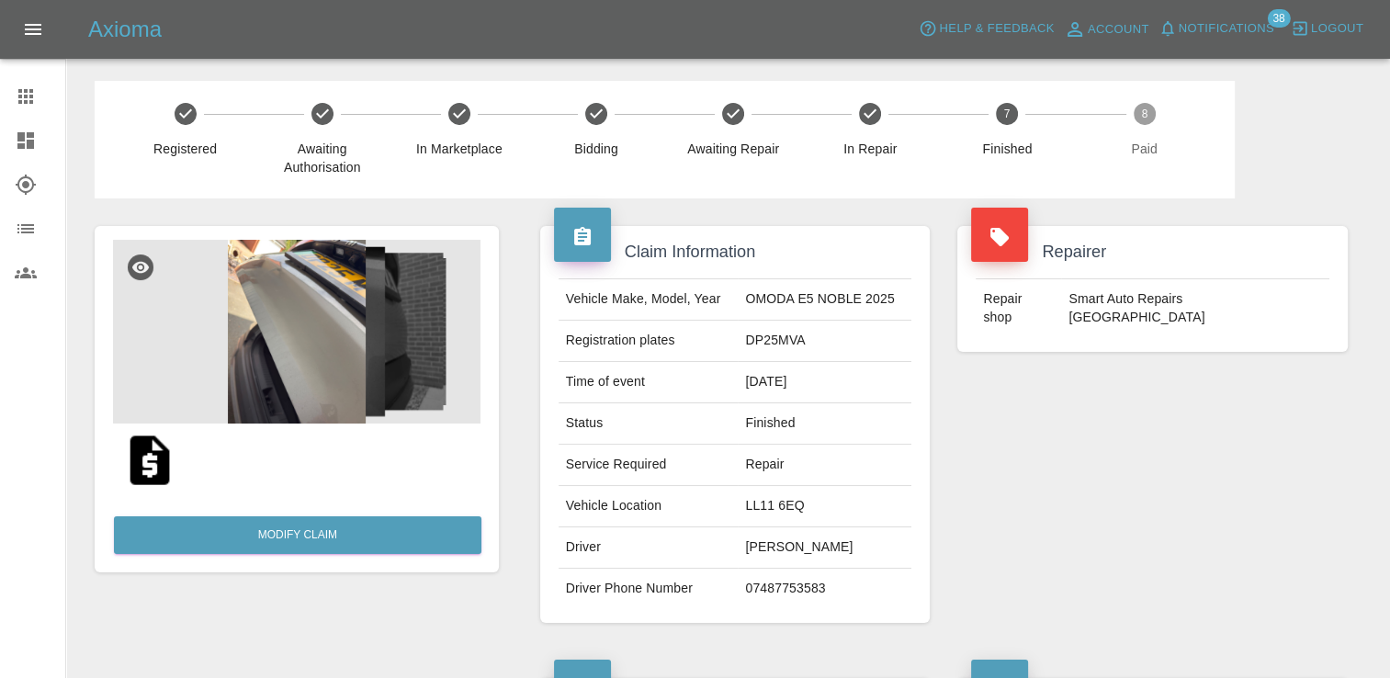
click at [6, 94] on link "Claims" at bounding box center [32, 96] width 65 height 44
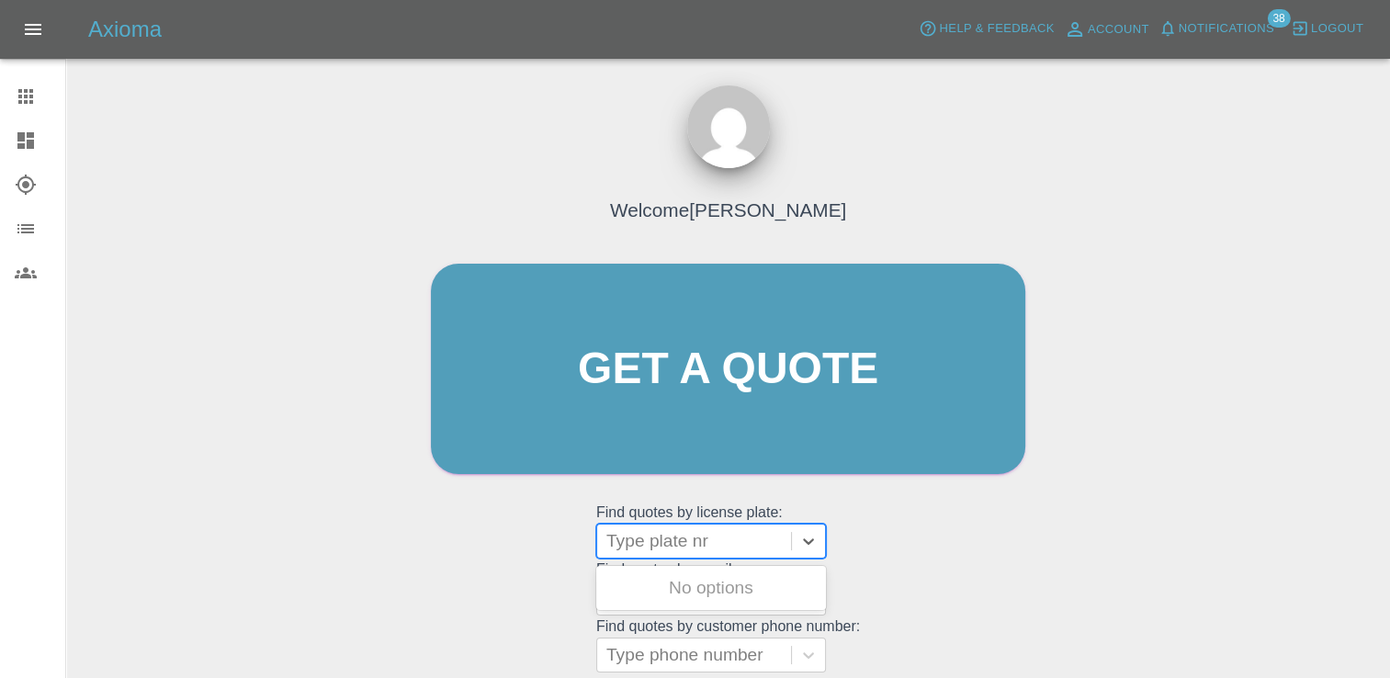
click at [687, 555] on div "Type plate nr" at bounding box center [694, 540] width 194 height 33
paste input "HS25EXC"
type input "HS25EXC"
click at [704, 597] on div "HS25EXC, Finished" at bounding box center [711, 587] width 230 height 37
